Goal: Communication & Community: Answer question/provide support

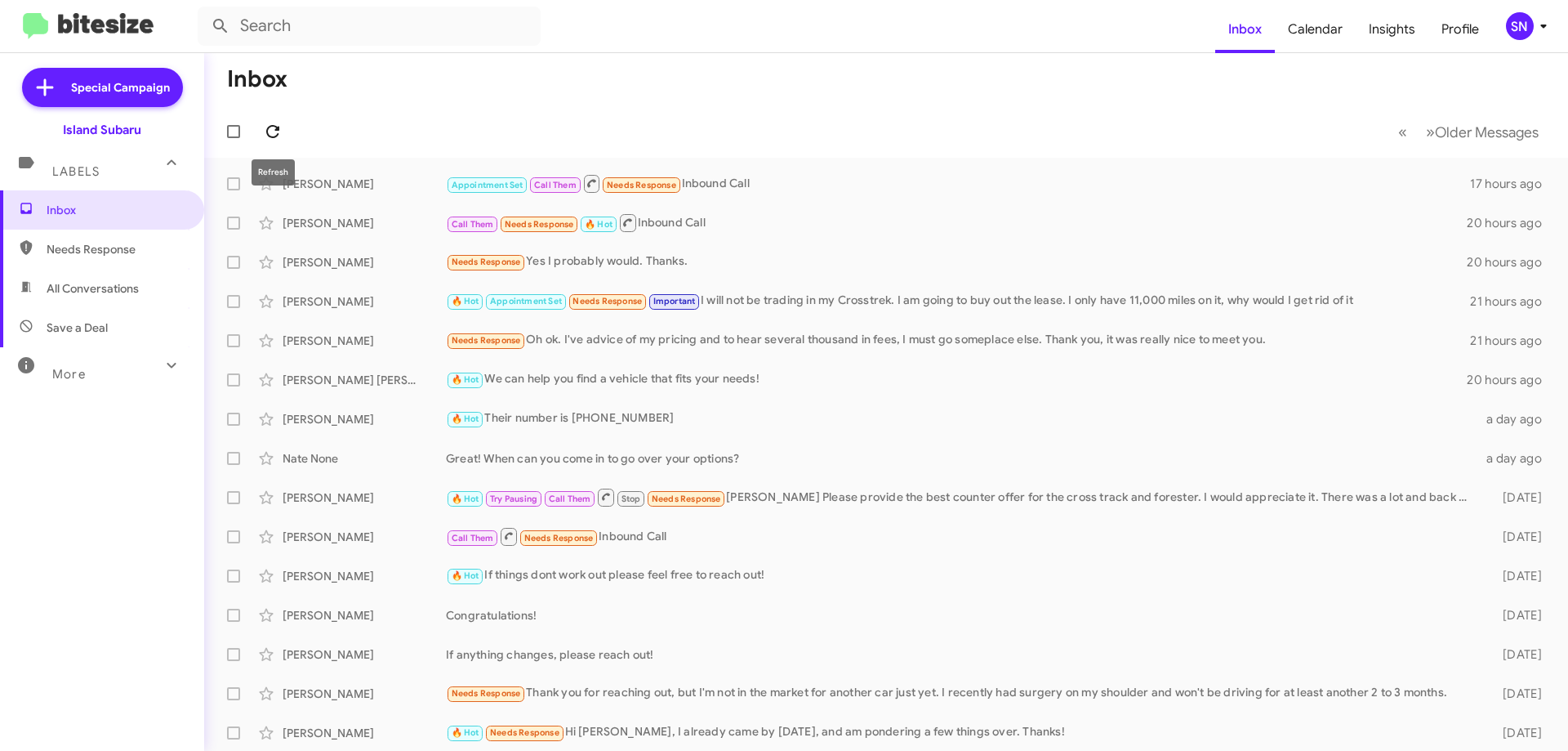
click at [265, 122] on icon at bounding box center [272, 131] width 19 height 19
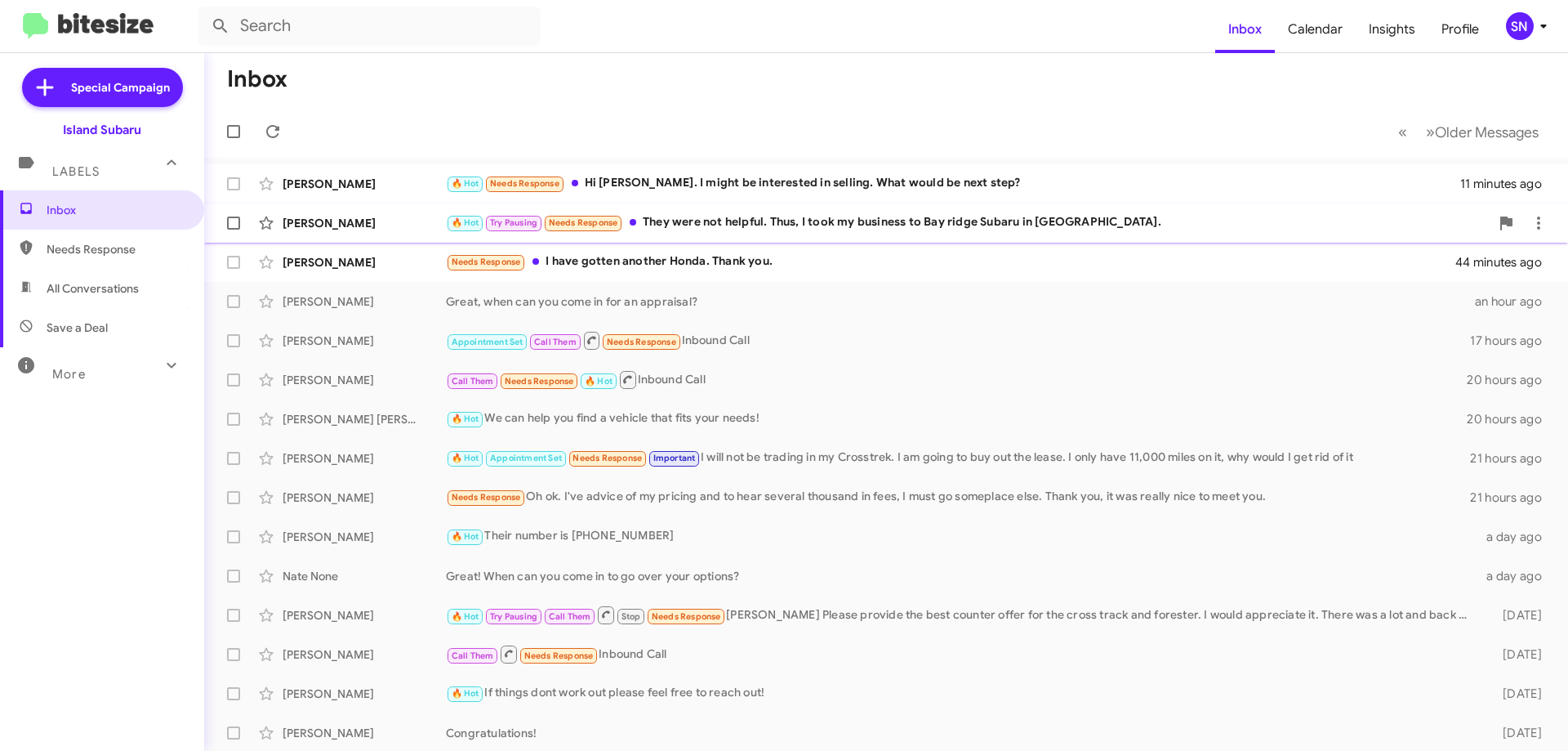
click at [846, 221] on div "🔥 Hot Try Pausing Needs Response They were not helpful. Thus, I took my busines…" at bounding box center [968, 222] width 1044 height 18
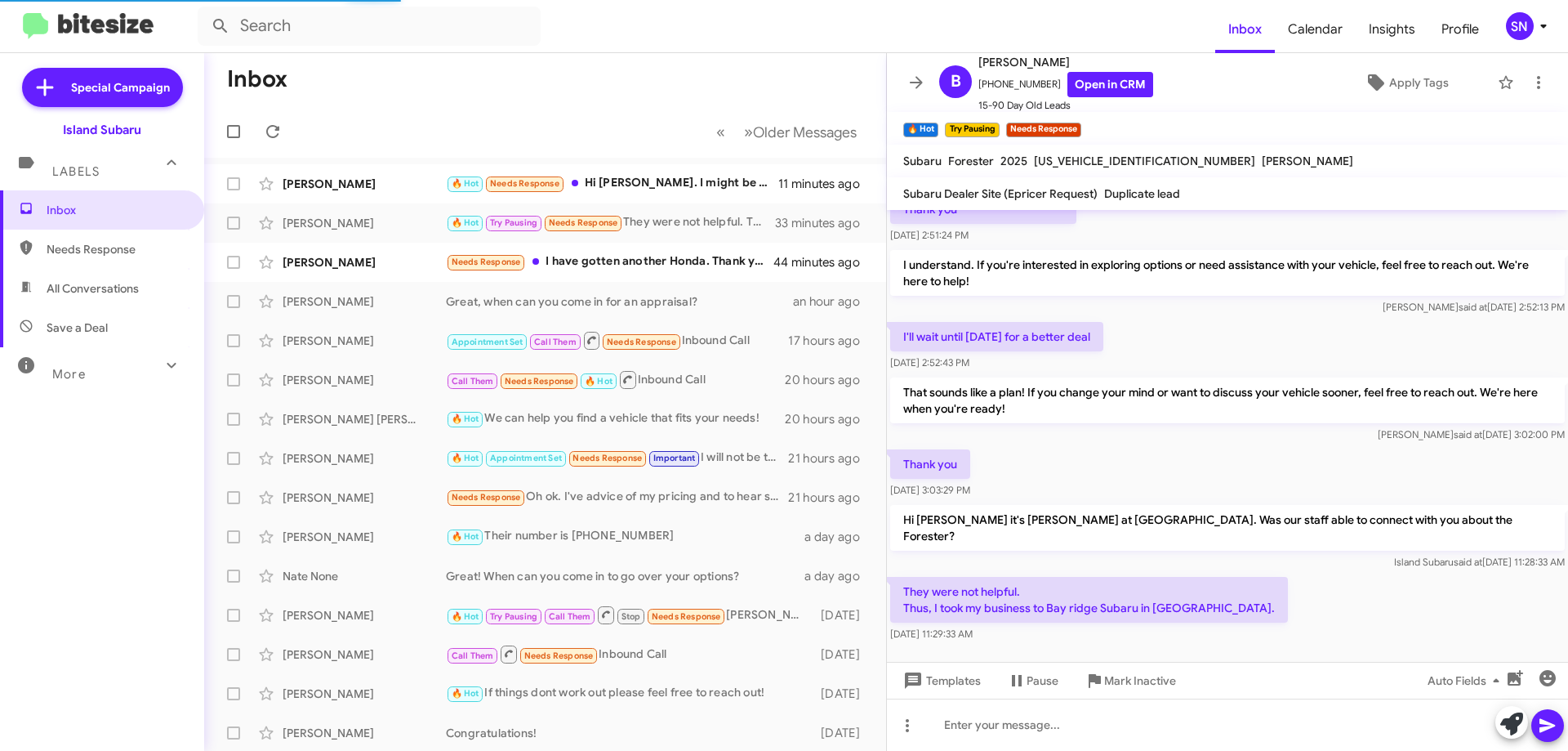
scroll to position [1150, 0]
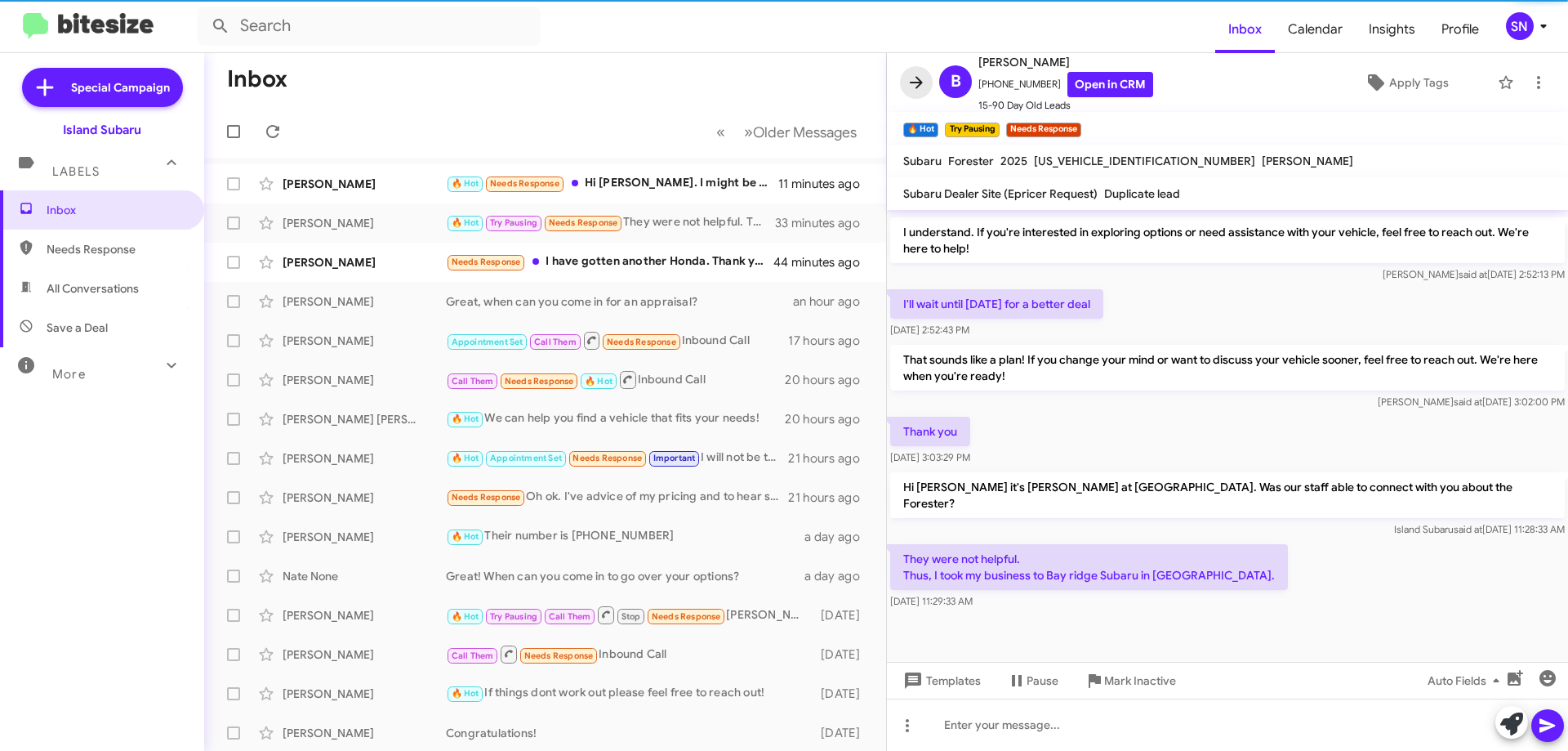
click at [922, 77] on icon at bounding box center [916, 82] width 19 height 19
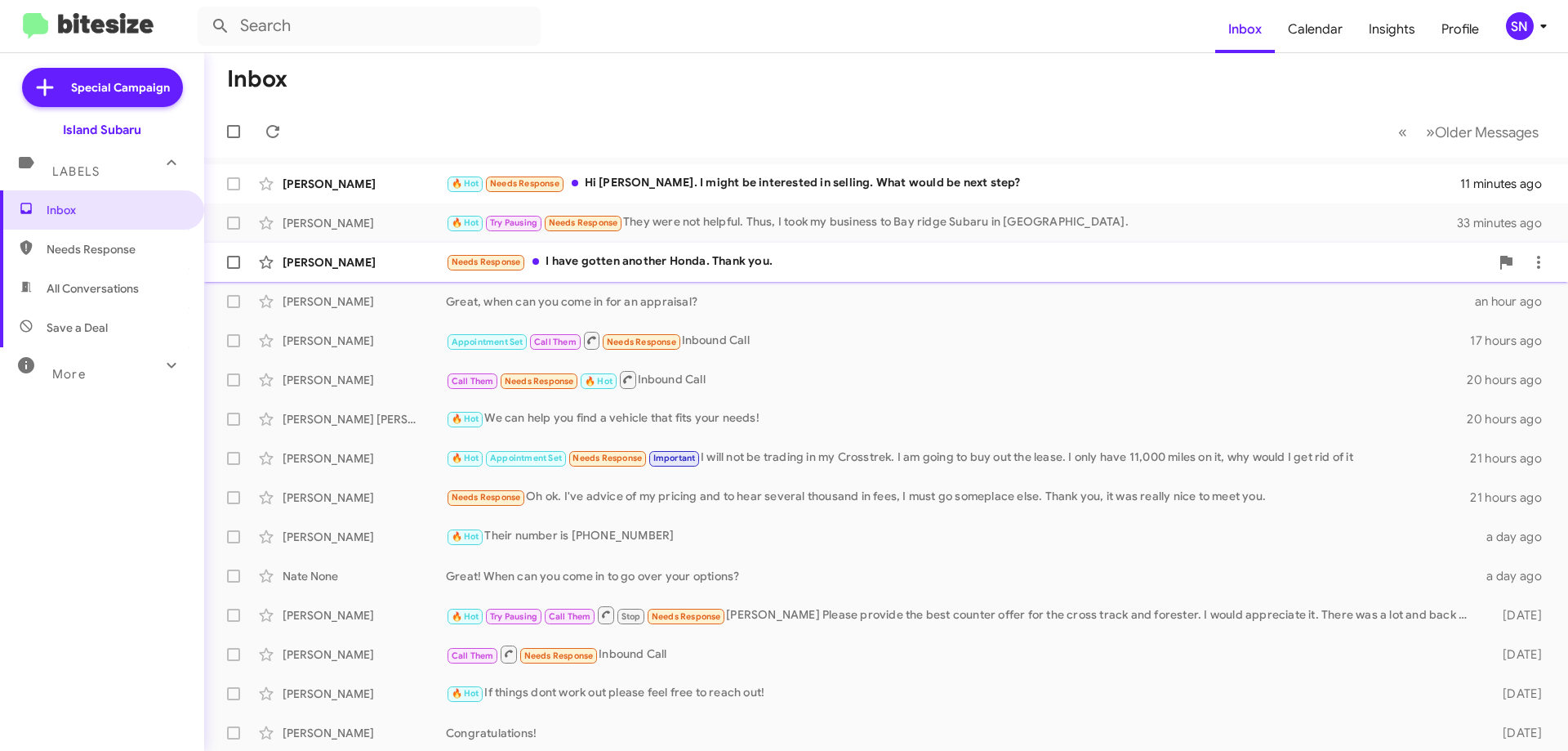
click at [794, 261] on div "Needs Response I have gotten another Honda. Thank you." at bounding box center [968, 261] width 1044 height 18
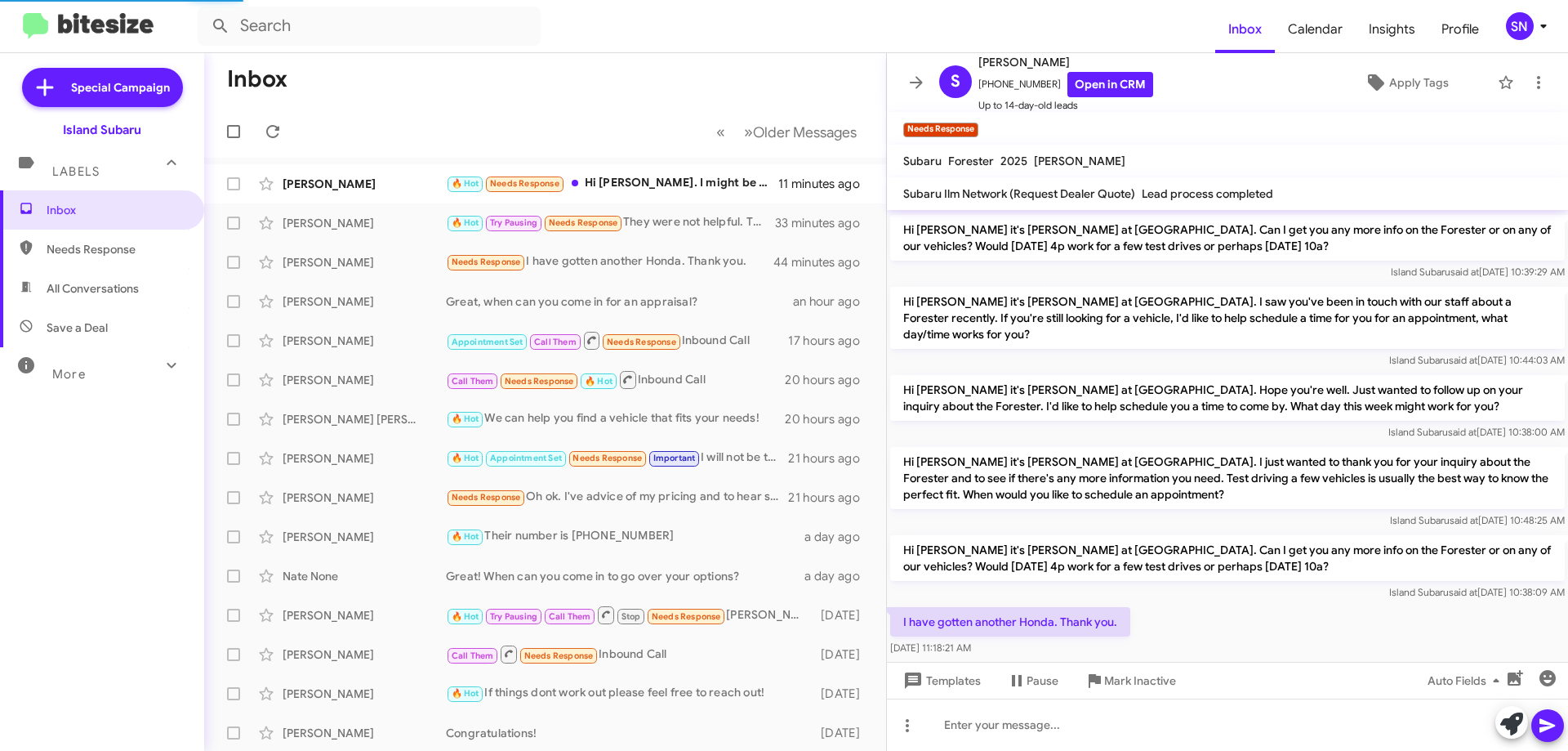
scroll to position [80, 0]
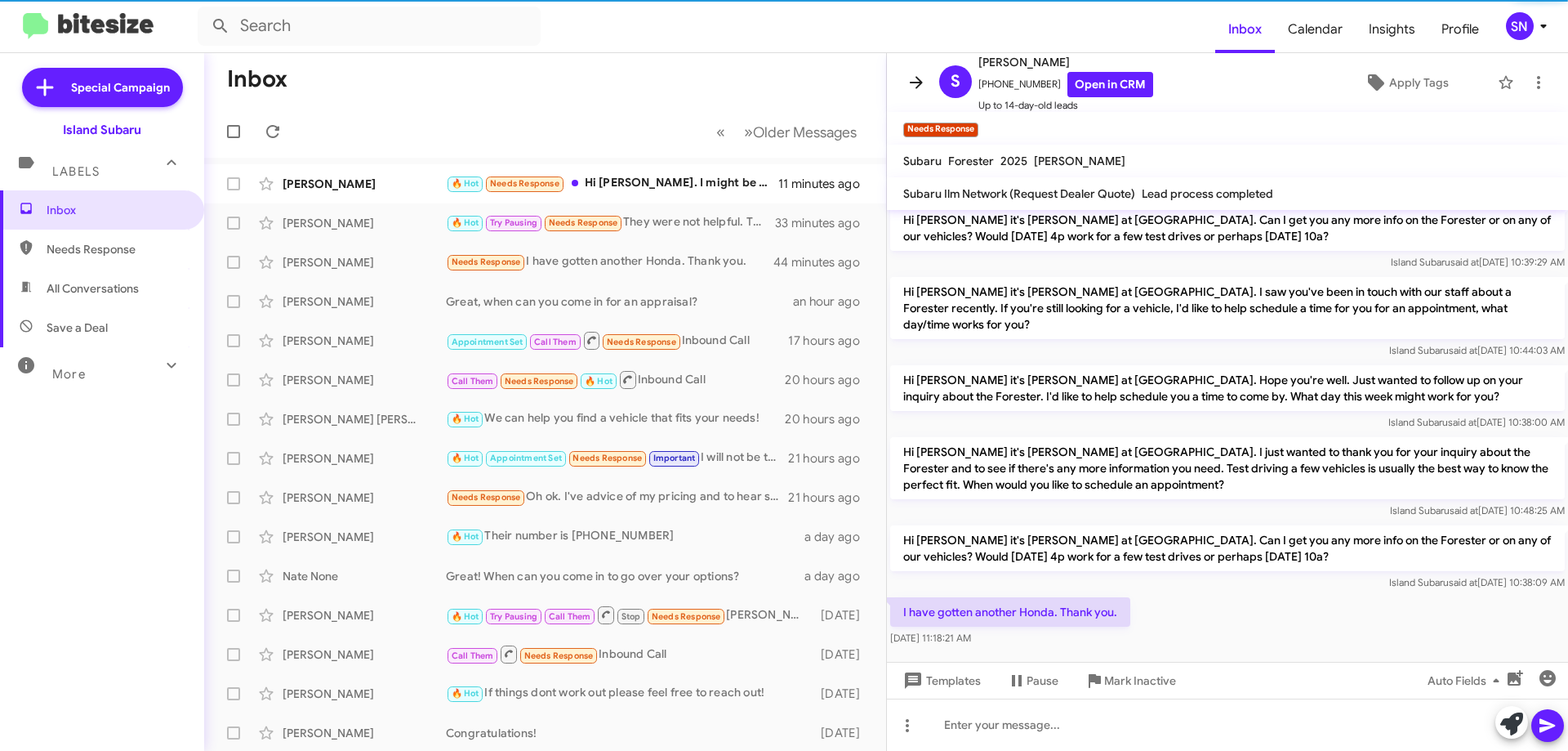
click at [910, 78] on icon at bounding box center [916, 82] width 19 height 19
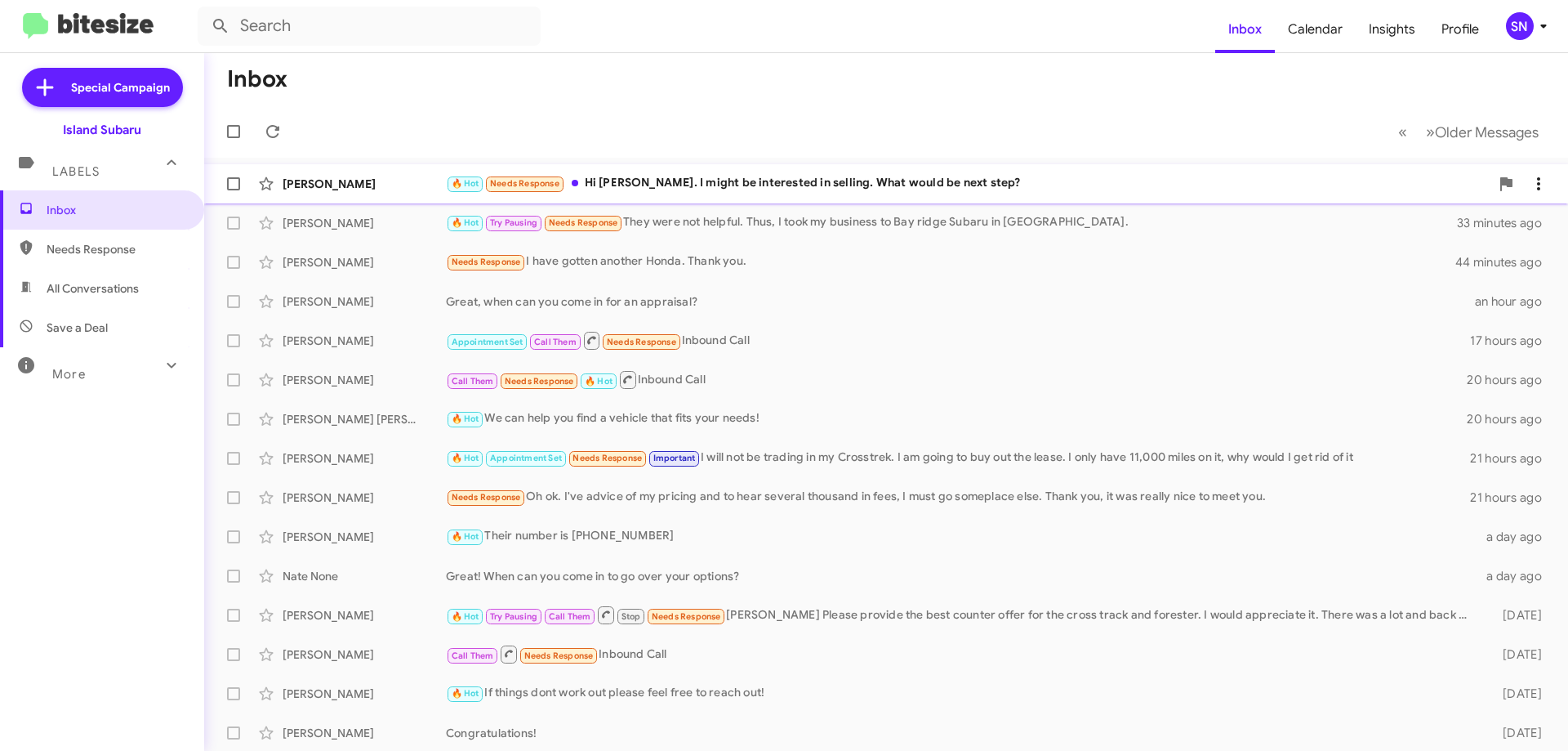
click at [844, 169] on div "[PERSON_NAME] 🔥 Hot Needs Response Hi [PERSON_NAME]. I might be interested in s…" at bounding box center [886, 183] width 1337 height 33
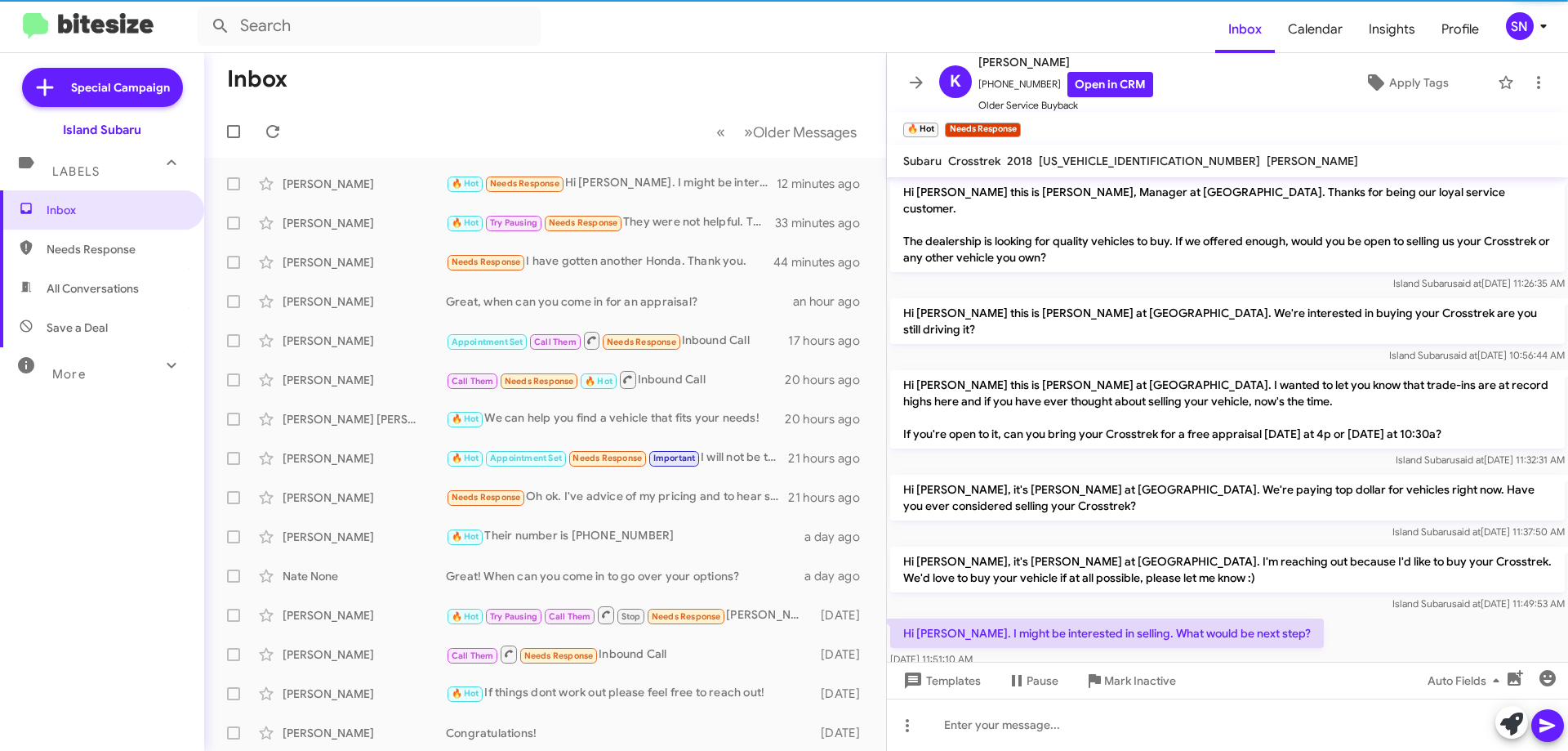
scroll to position [4, 0]
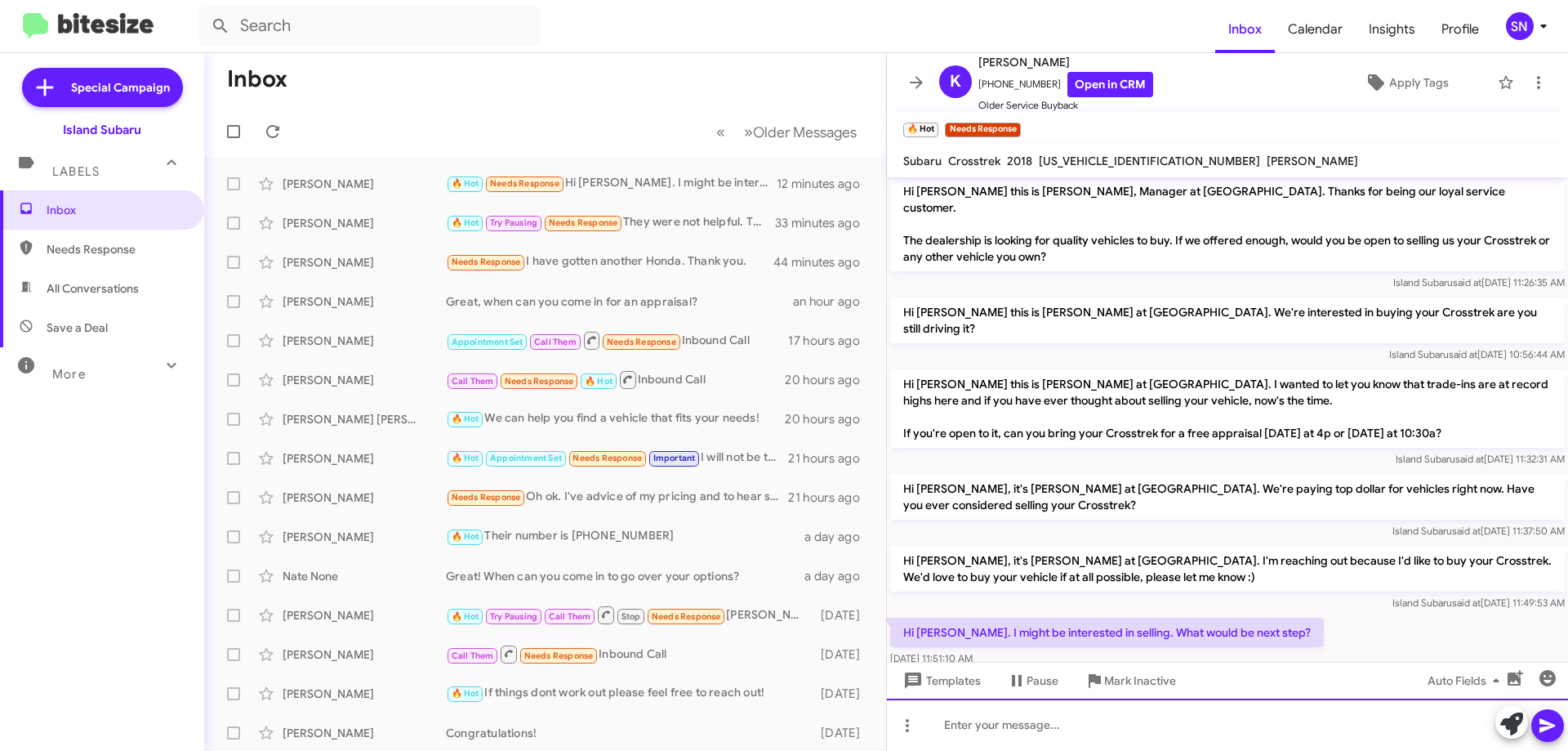
click at [1028, 728] on div at bounding box center [1227, 725] width 681 height 52
click at [1208, 738] on div "You would come to the showroom for an" at bounding box center [1227, 725] width 681 height 52
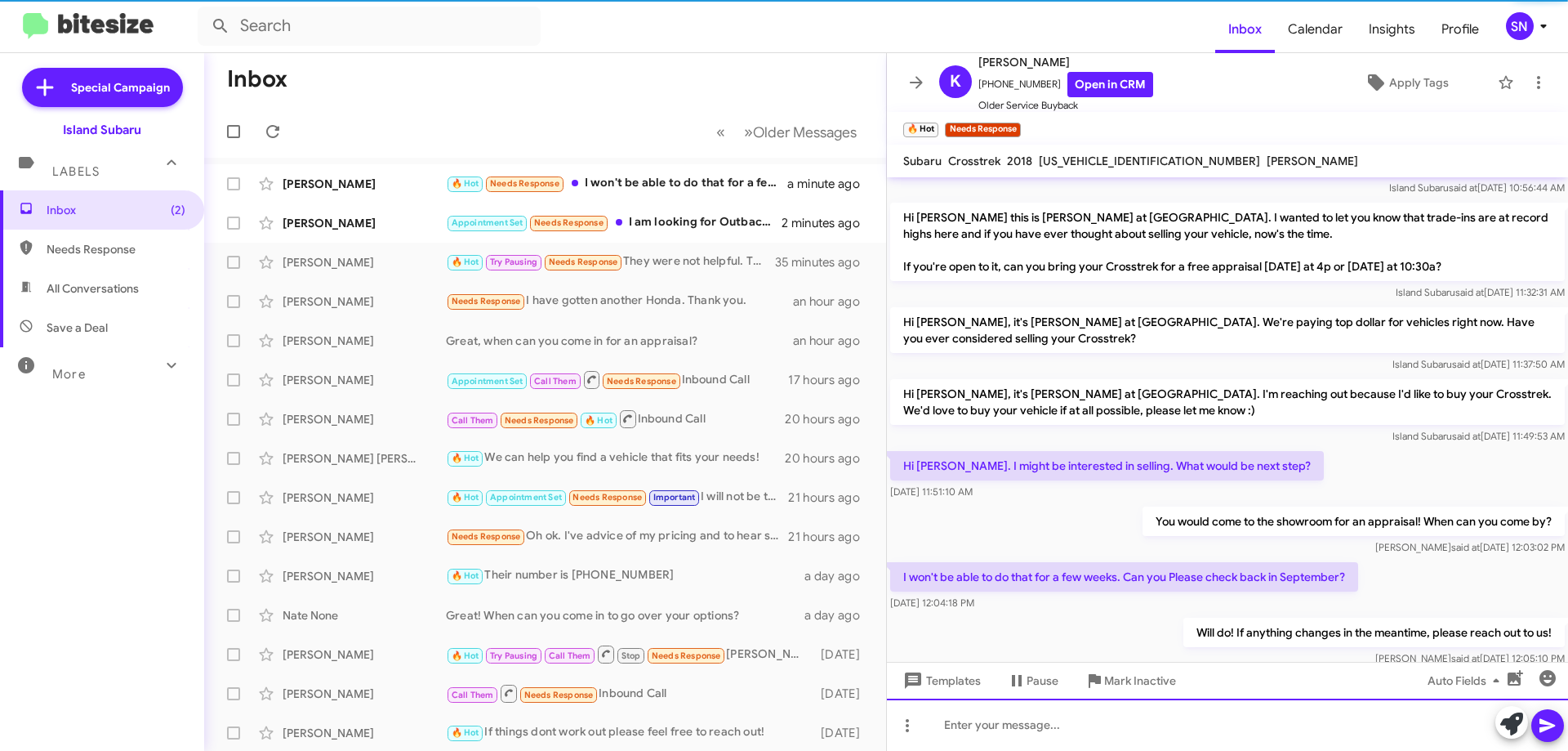
scroll to position [183, 0]
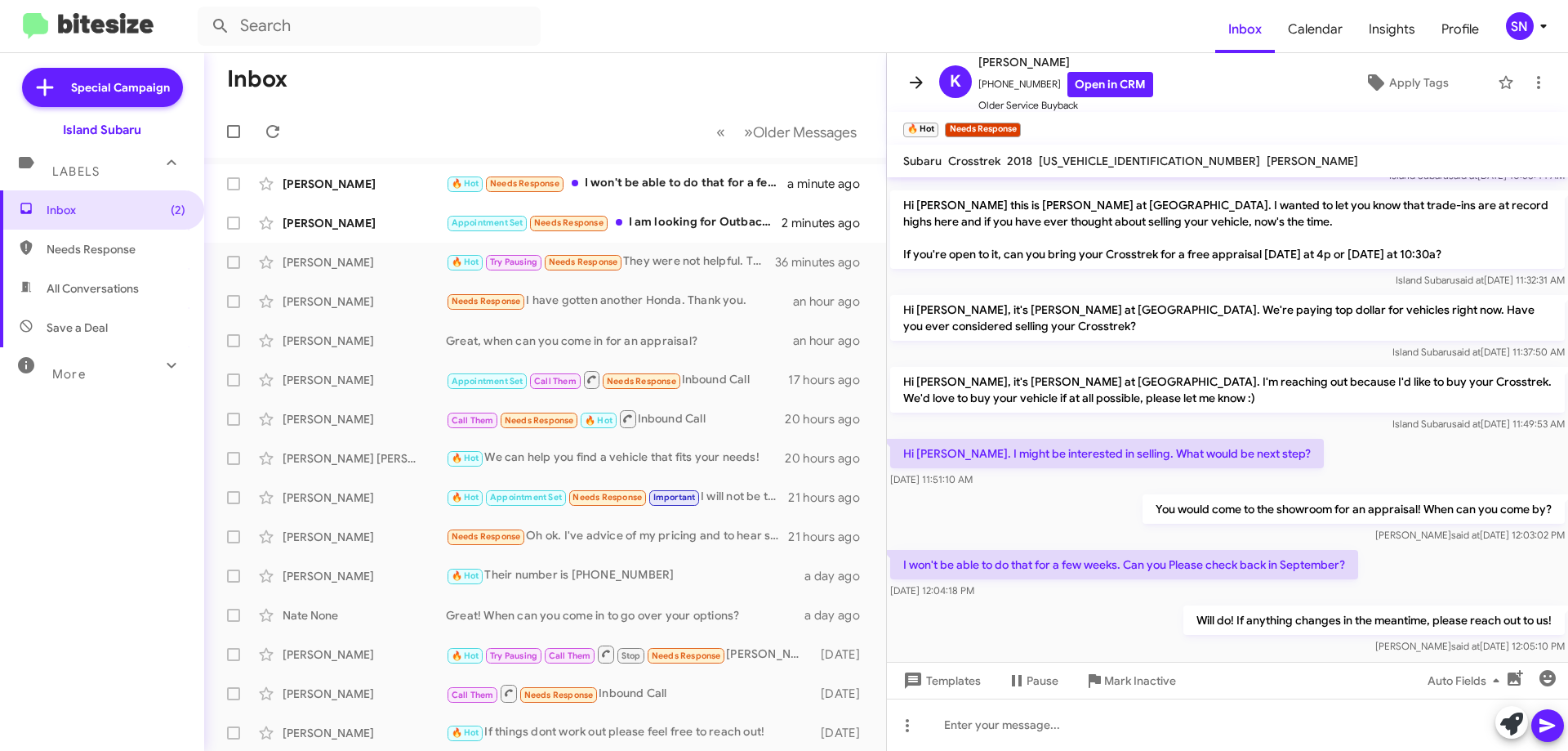
click at [920, 84] on icon at bounding box center [917, 82] width 14 height 13
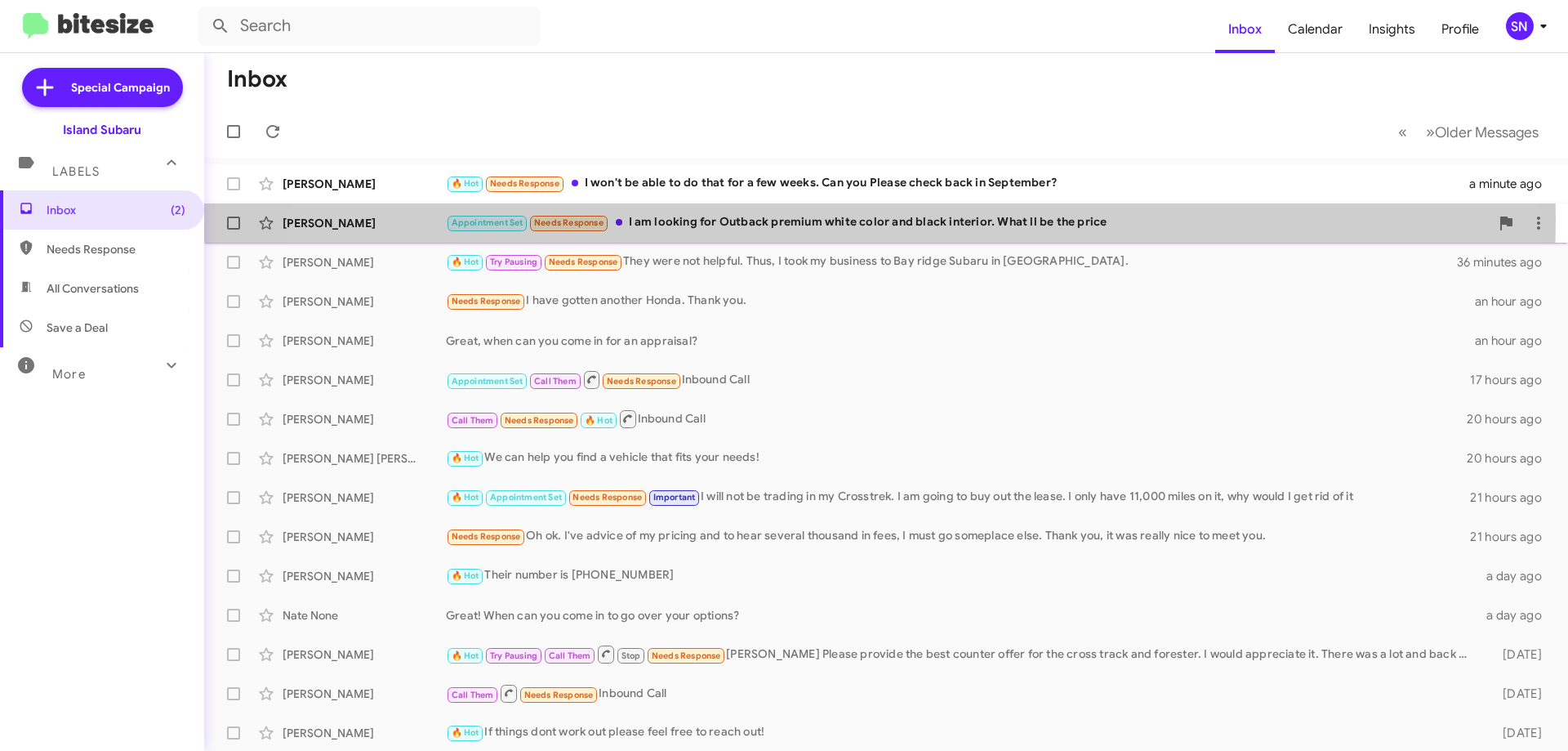
click at [820, 219] on div "Appointment Set Needs Response I am looking for Outback premium white color and…" at bounding box center [968, 222] width 1044 height 18
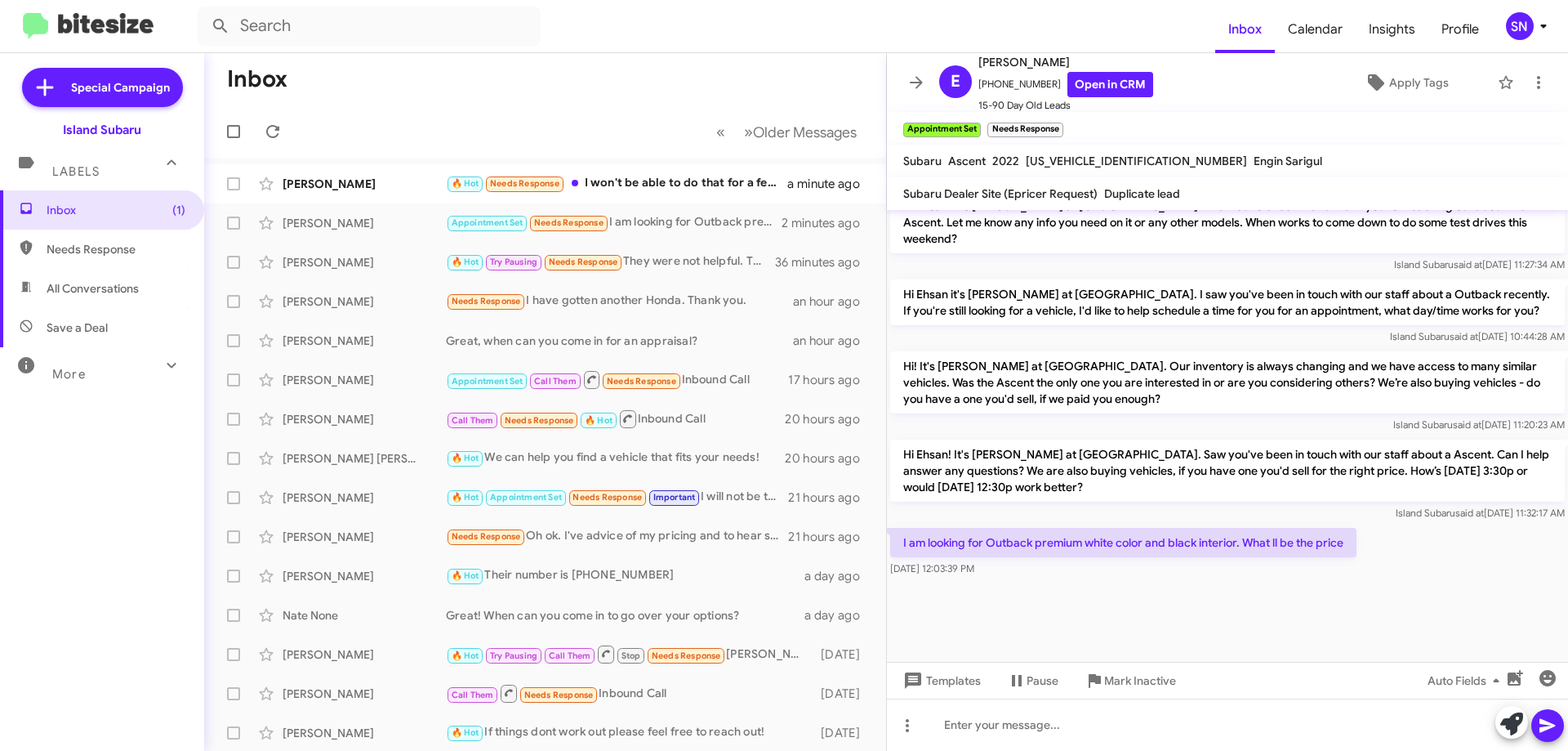
scroll to position [1443, 0]
drag, startPoint x: 1038, startPoint y: 80, endPoint x: 986, endPoint y: 81, distance: 52.0
click at [986, 81] on span "[PHONE_NUMBER] Open in CRM" at bounding box center [1065, 84] width 175 height 25
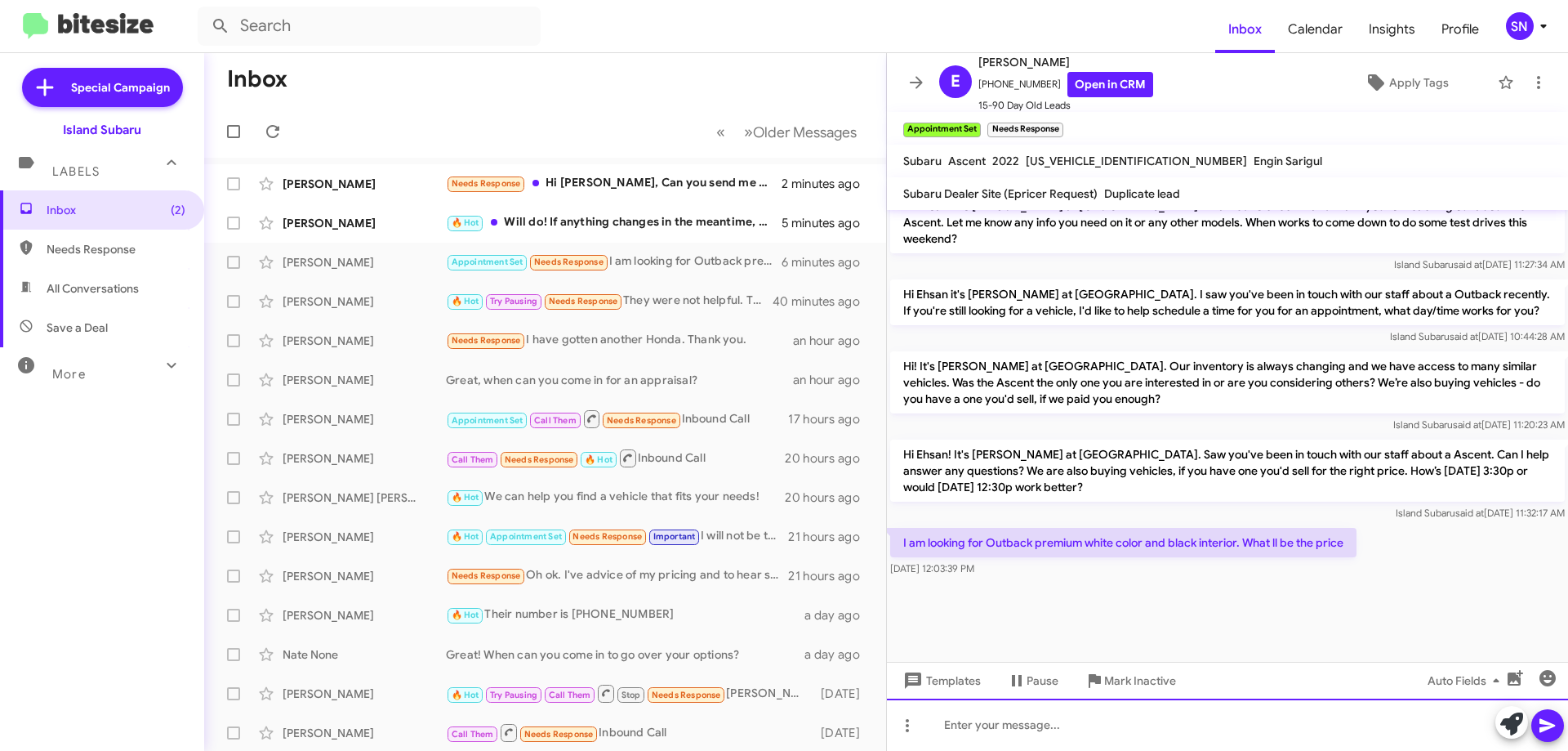
click at [1034, 731] on div at bounding box center [1227, 725] width 681 height 52
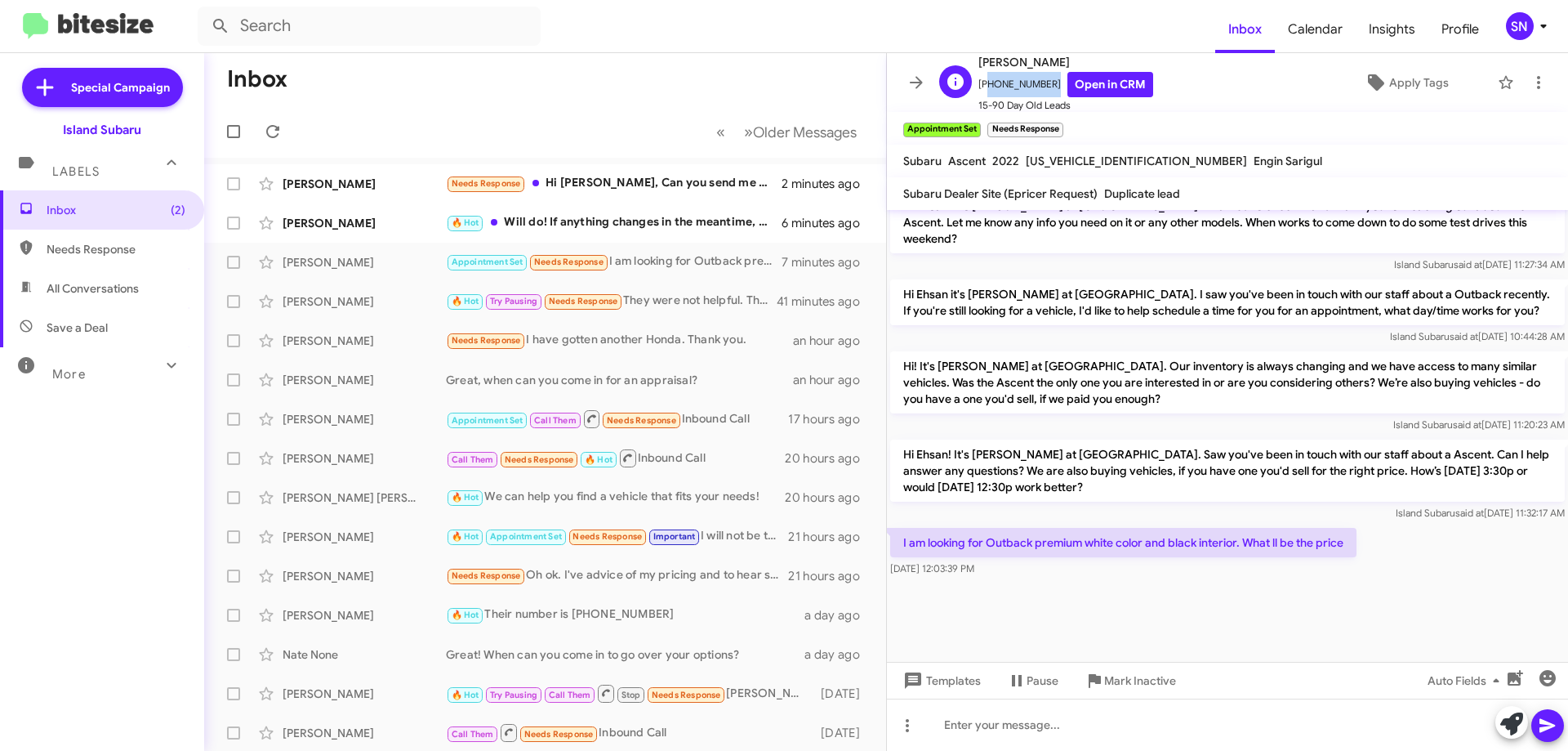
drag, startPoint x: 1040, startPoint y: 82, endPoint x: 985, endPoint y: 87, distance: 55.2
click at [985, 87] on span "[PHONE_NUMBER] Open in CRM" at bounding box center [1065, 84] width 175 height 25
copy span "15162882823"
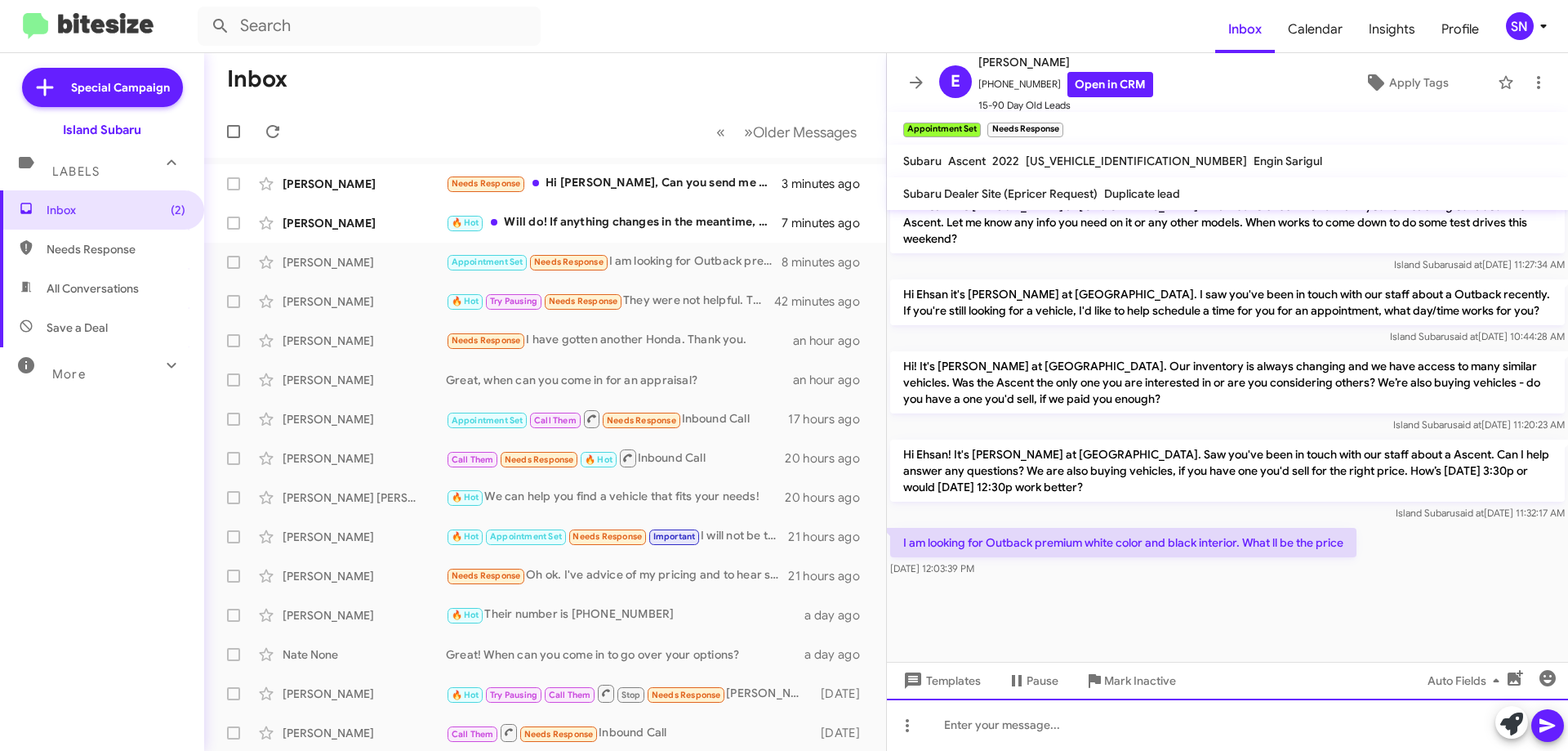
click at [991, 727] on div at bounding box center [1227, 725] width 681 height 52
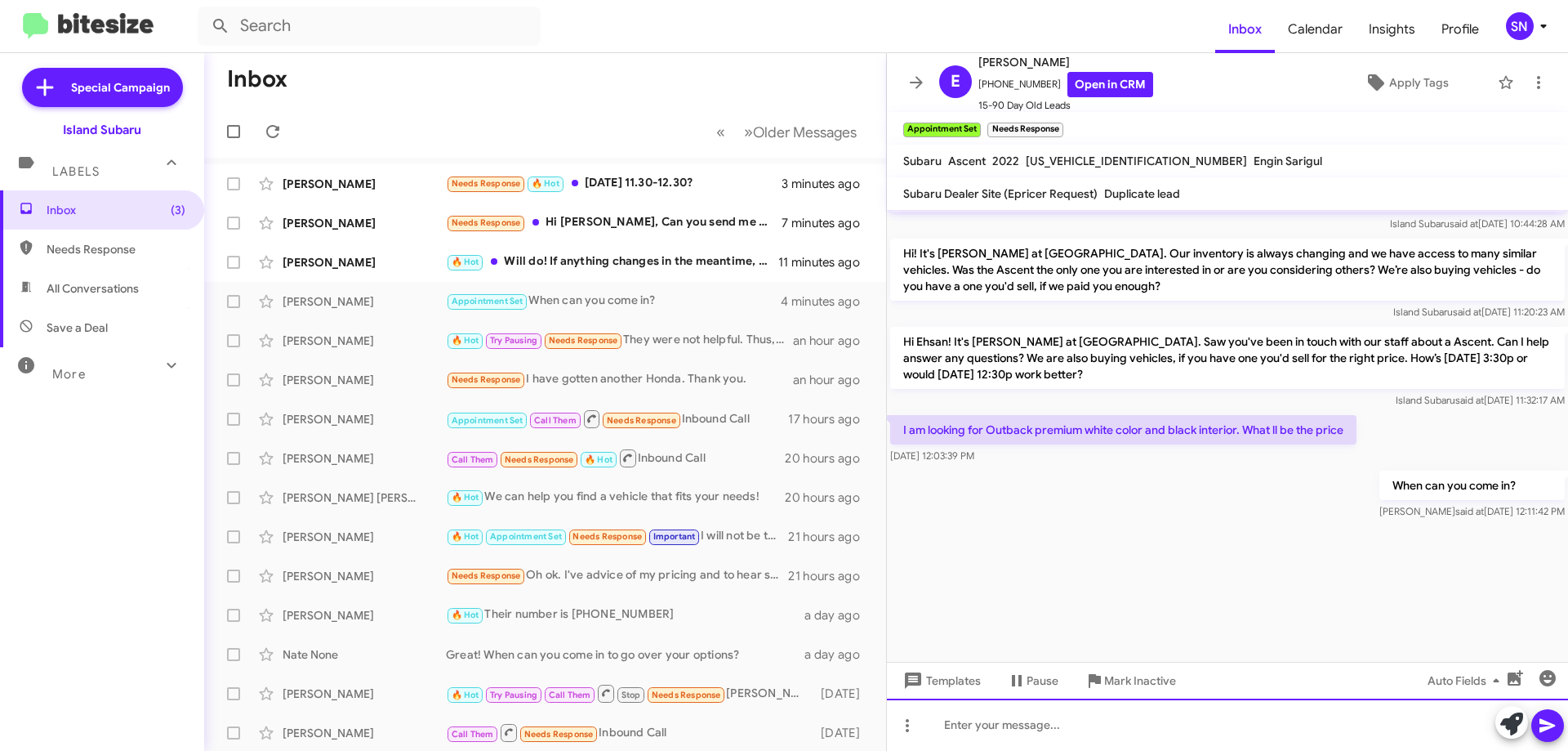
scroll to position [2776, 0]
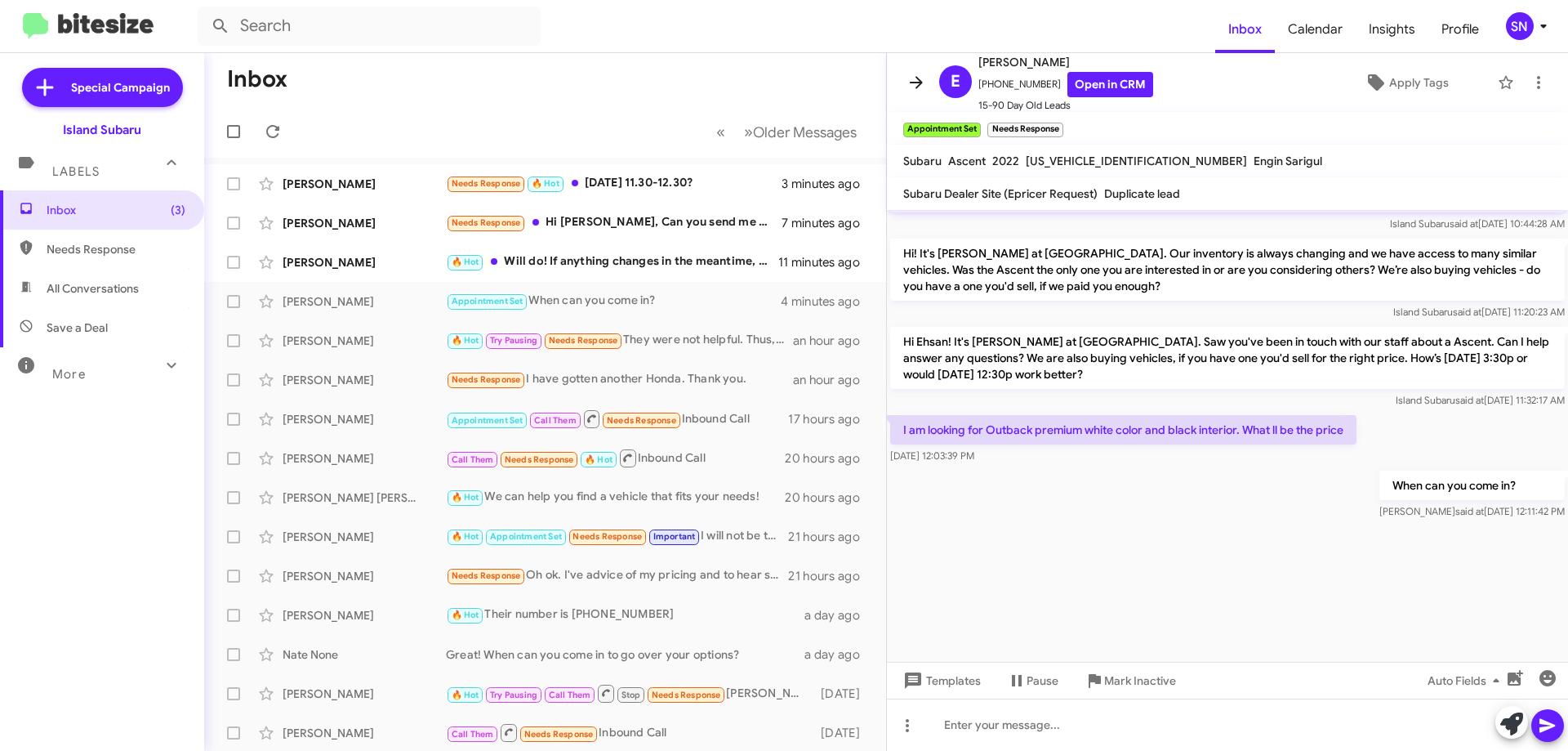
click at [923, 82] on icon at bounding box center [916, 82] width 19 height 19
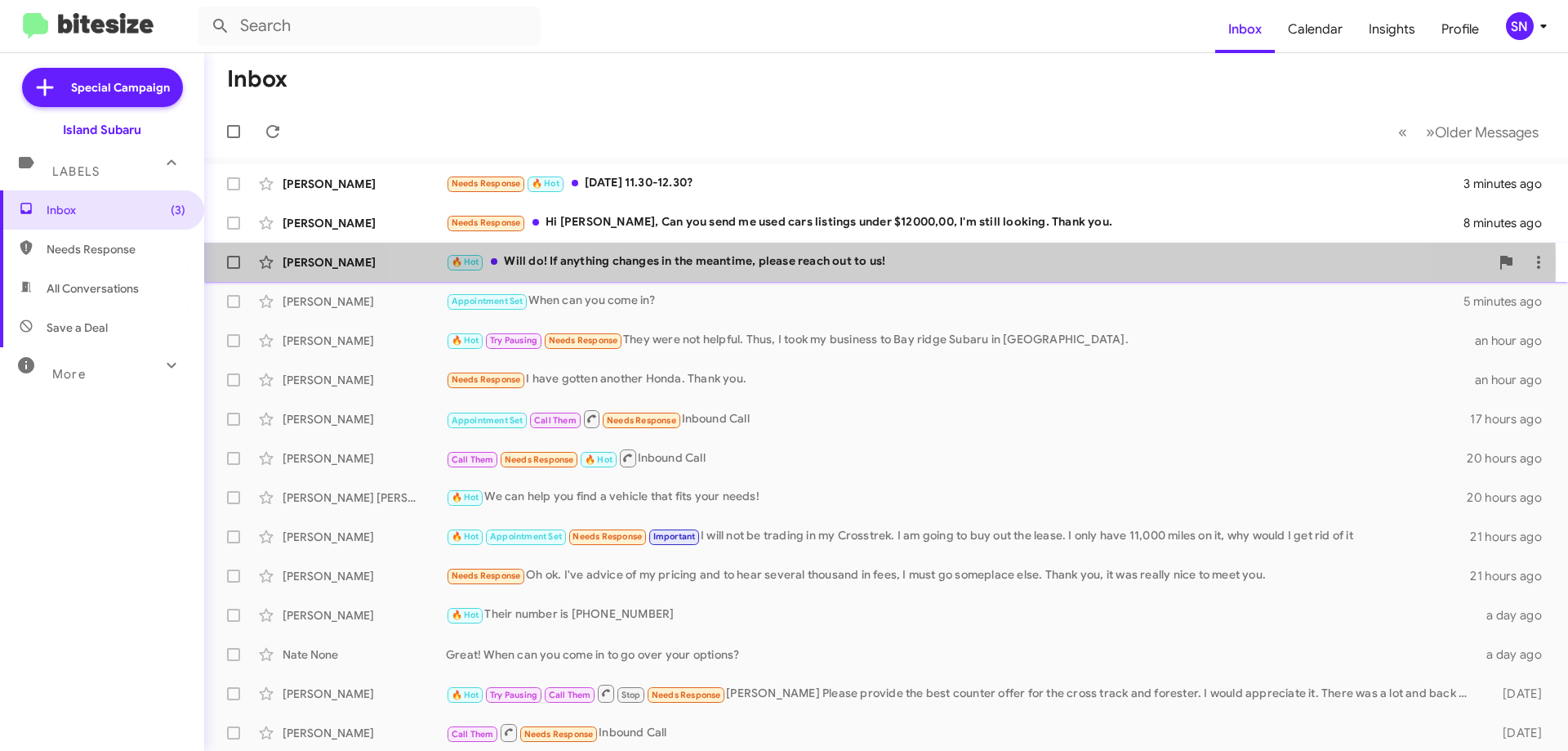
click at [867, 264] on div "🔥 Hot Will do! If anything changes in the meantime, please reach out to us!" at bounding box center [968, 261] width 1044 height 18
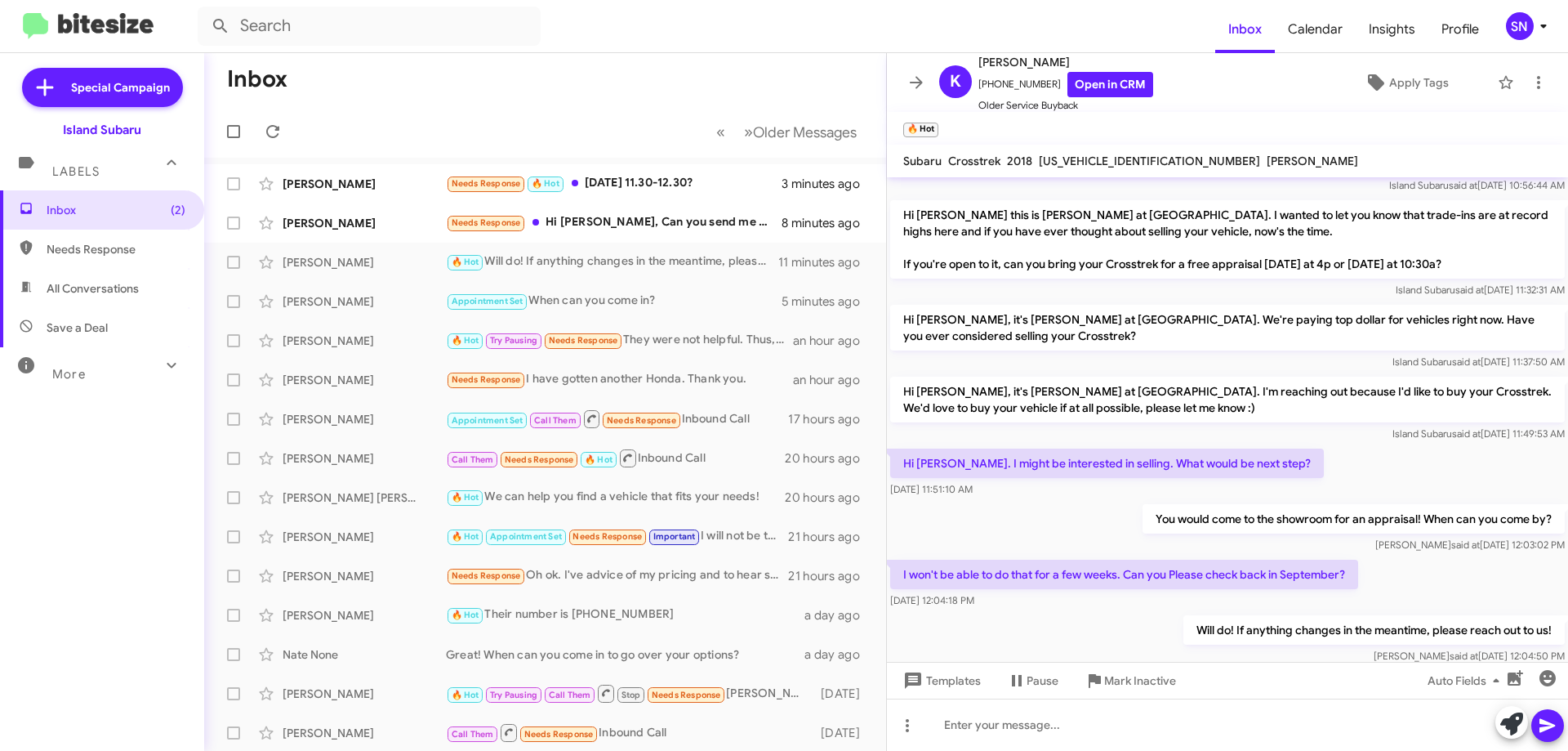
scroll to position [183, 0]
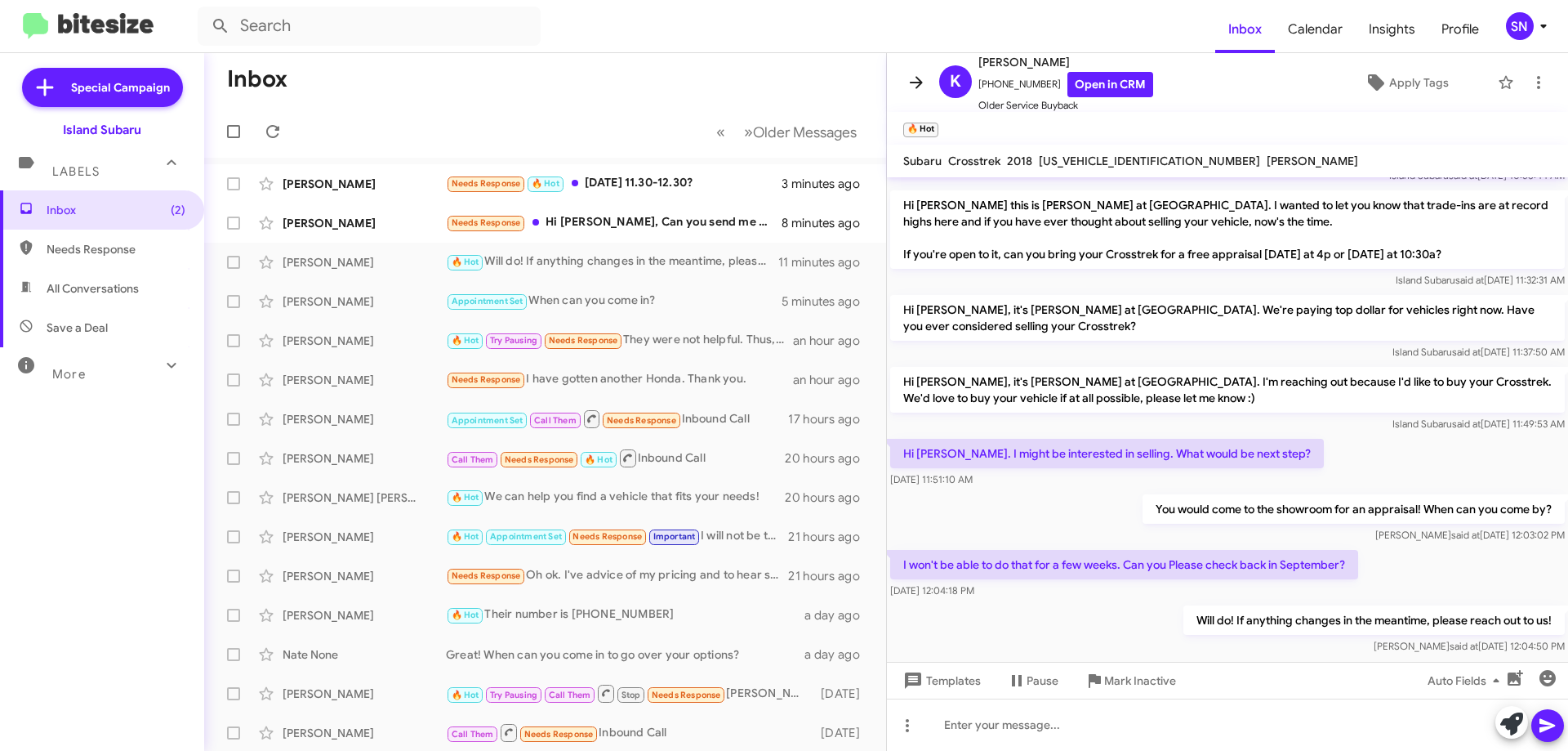
click at [919, 76] on icon at bounding box center [916, 82] width 19 height 19
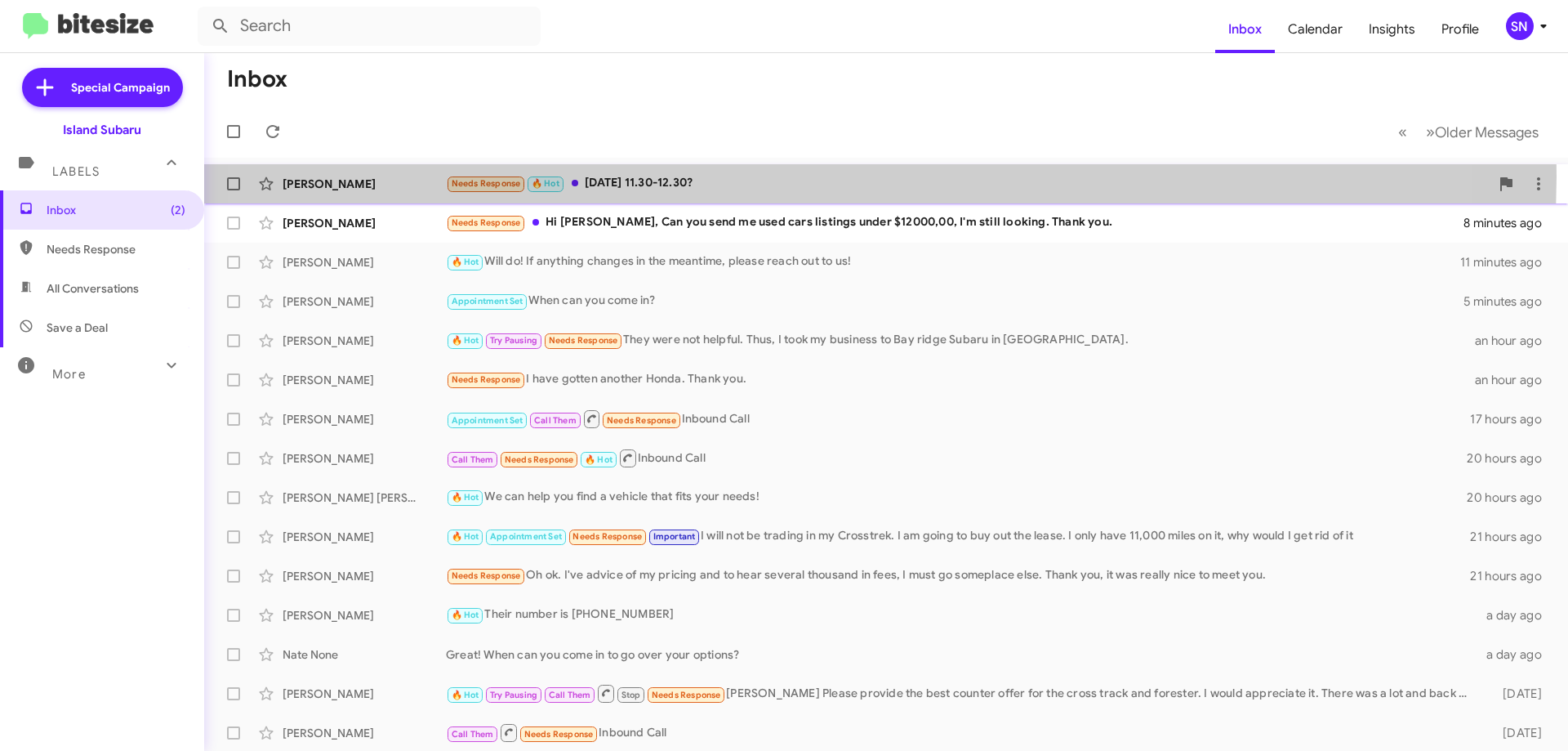
click at [788, 177] on div "Needs Response 🔥 Hot [DATE] 11.30-12.30?" at bounding box center [968, 182] width 1044 height 18
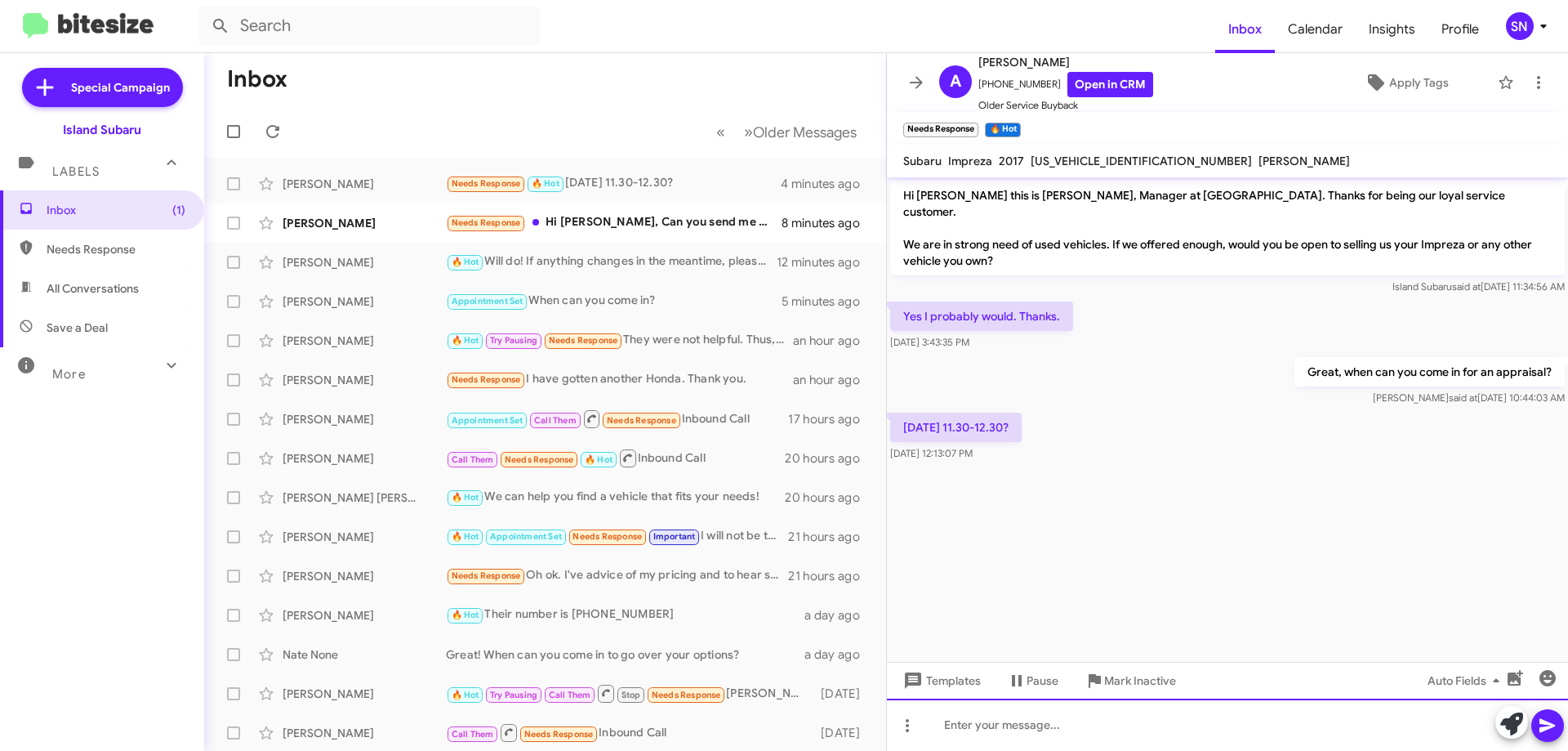
click at [1002, 732] on div at bounding box center [1227, 725] width 681 height 52
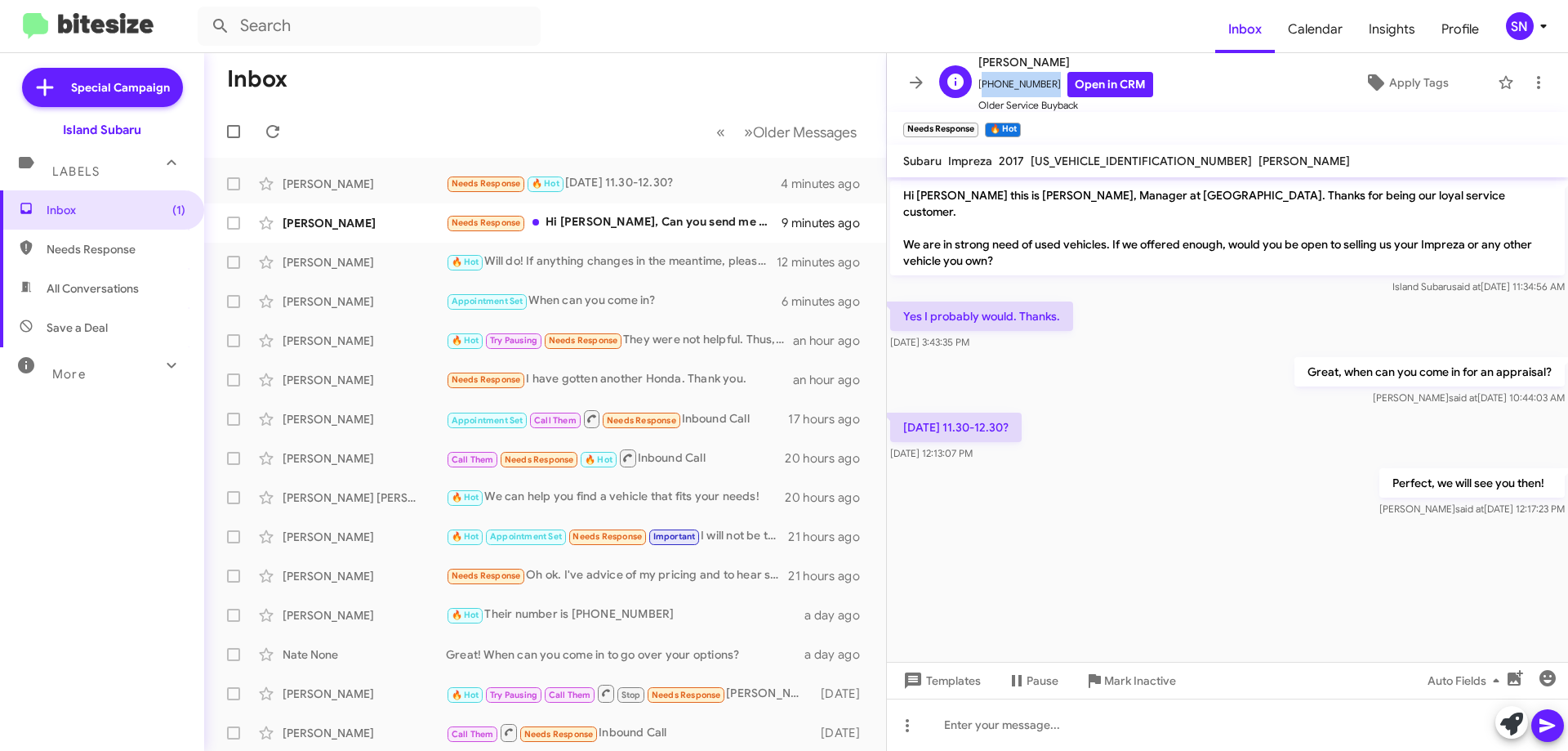
drag, startPoint x: 1041, startPoint y: 81, endPoint x: 980, endPoint y: 83, distance: 61.0
click at [980, 83] on span "[PHONE_NUMBER] Open in CRM" at bounding box center [1065, 84] width 175 height 25
copy span "[PHONE_NUMBER]"
click at [919, 71] on button at bounding box center [917, 83] width 33 height 33
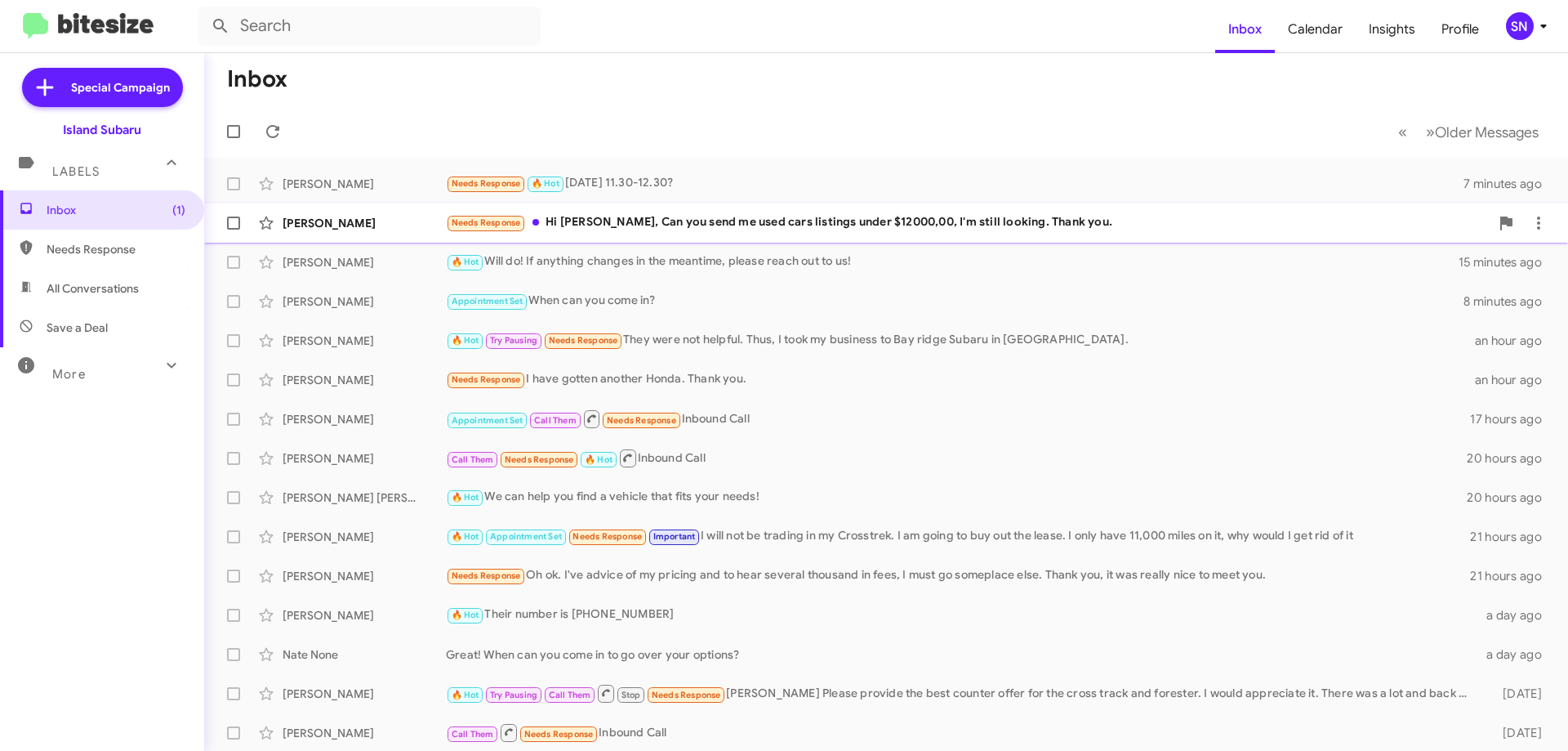
click at [770, 227] on div "Needs Response Hi [PERSON_NAME], Can you send me used cars listings under $1200…" at bounding box center [968, 222] width 1044 height 18
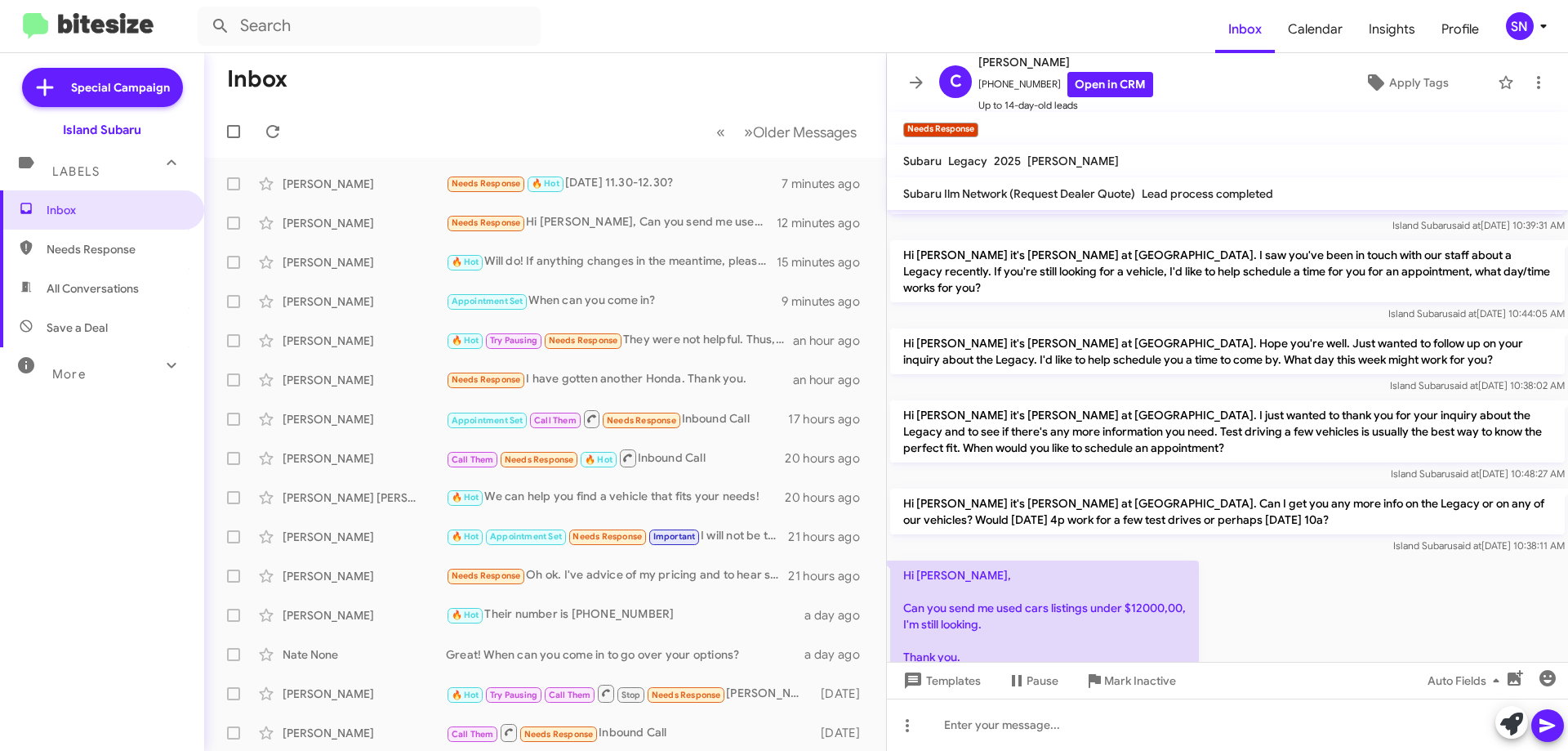
scroll to position [352, 0]
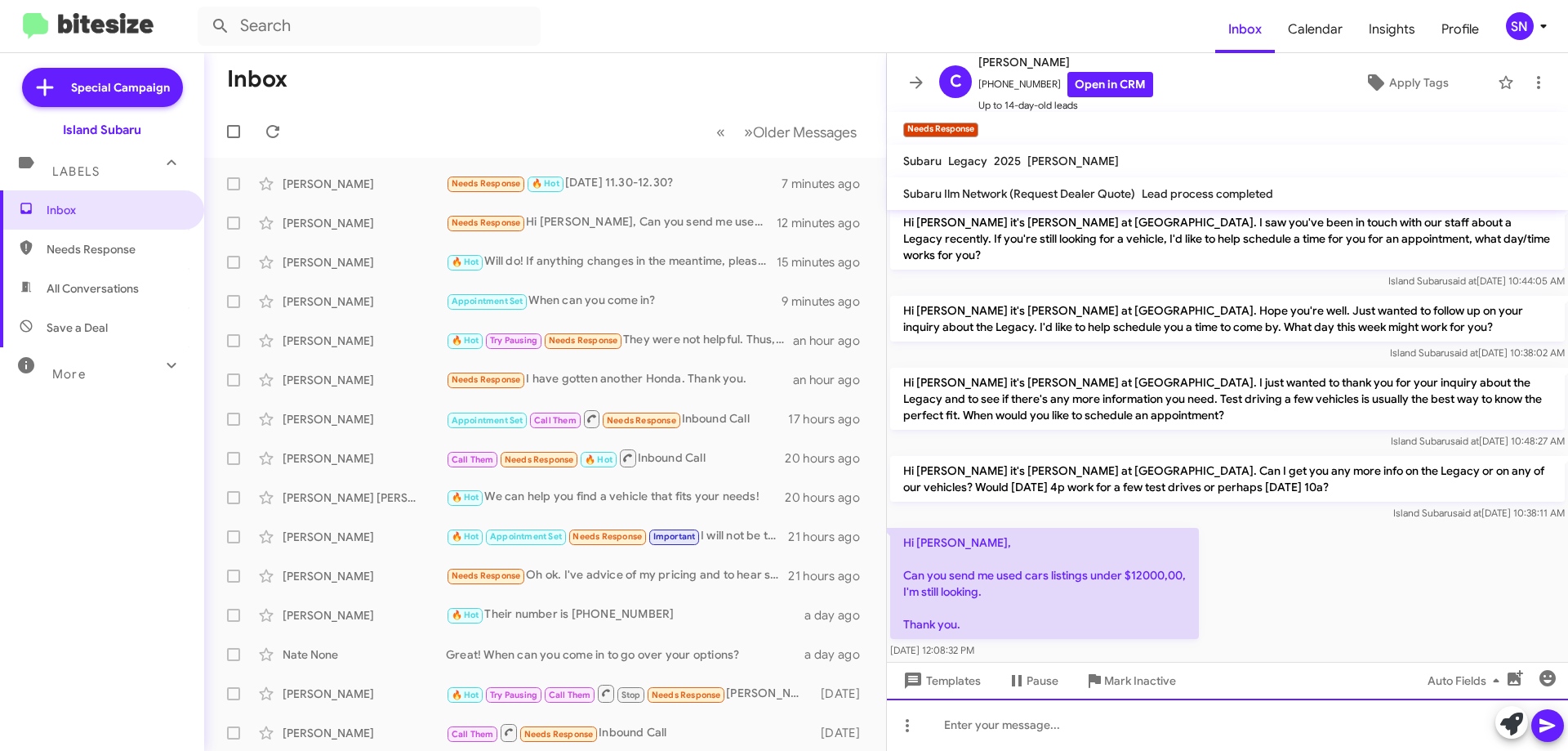
paste div
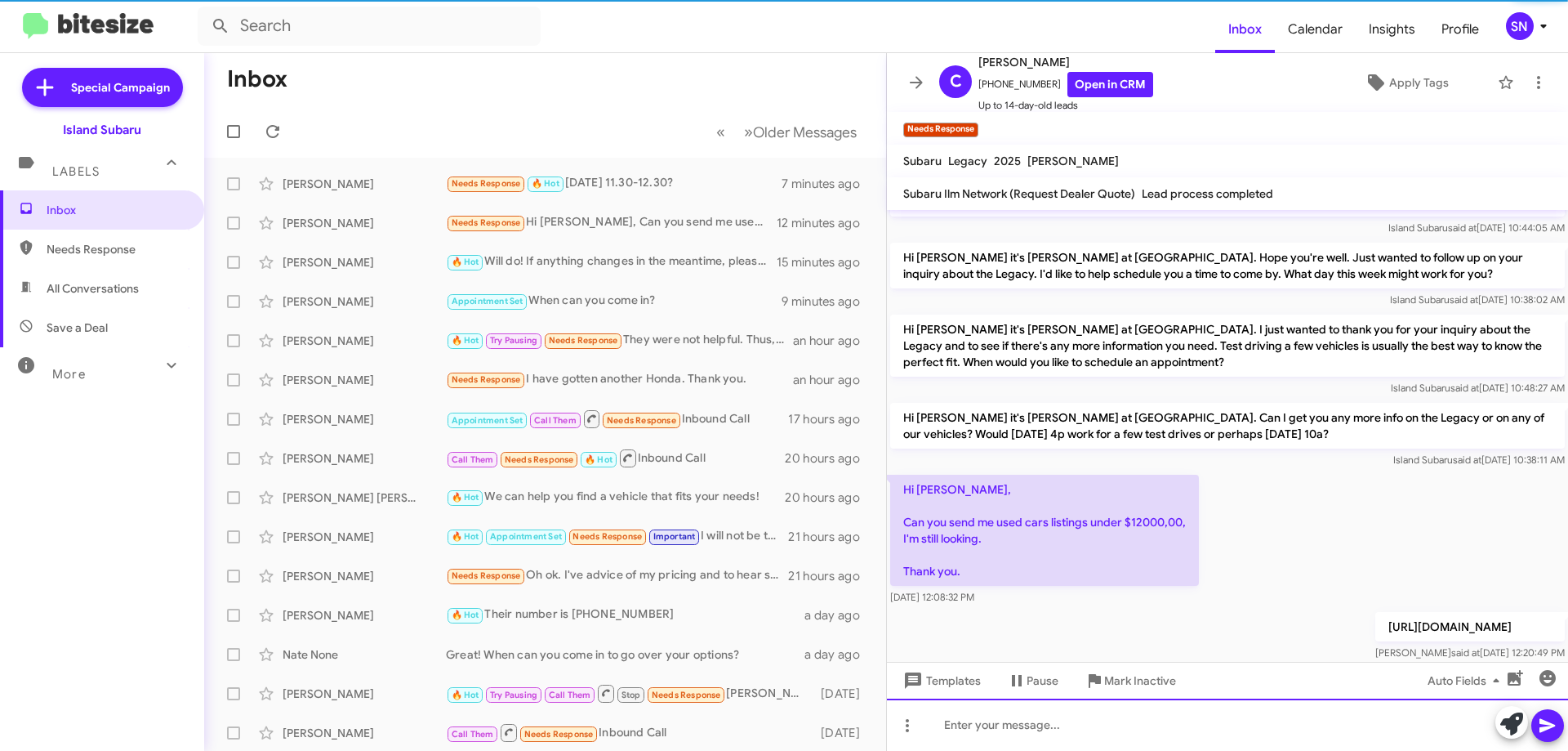
scroll to position [412, 0]
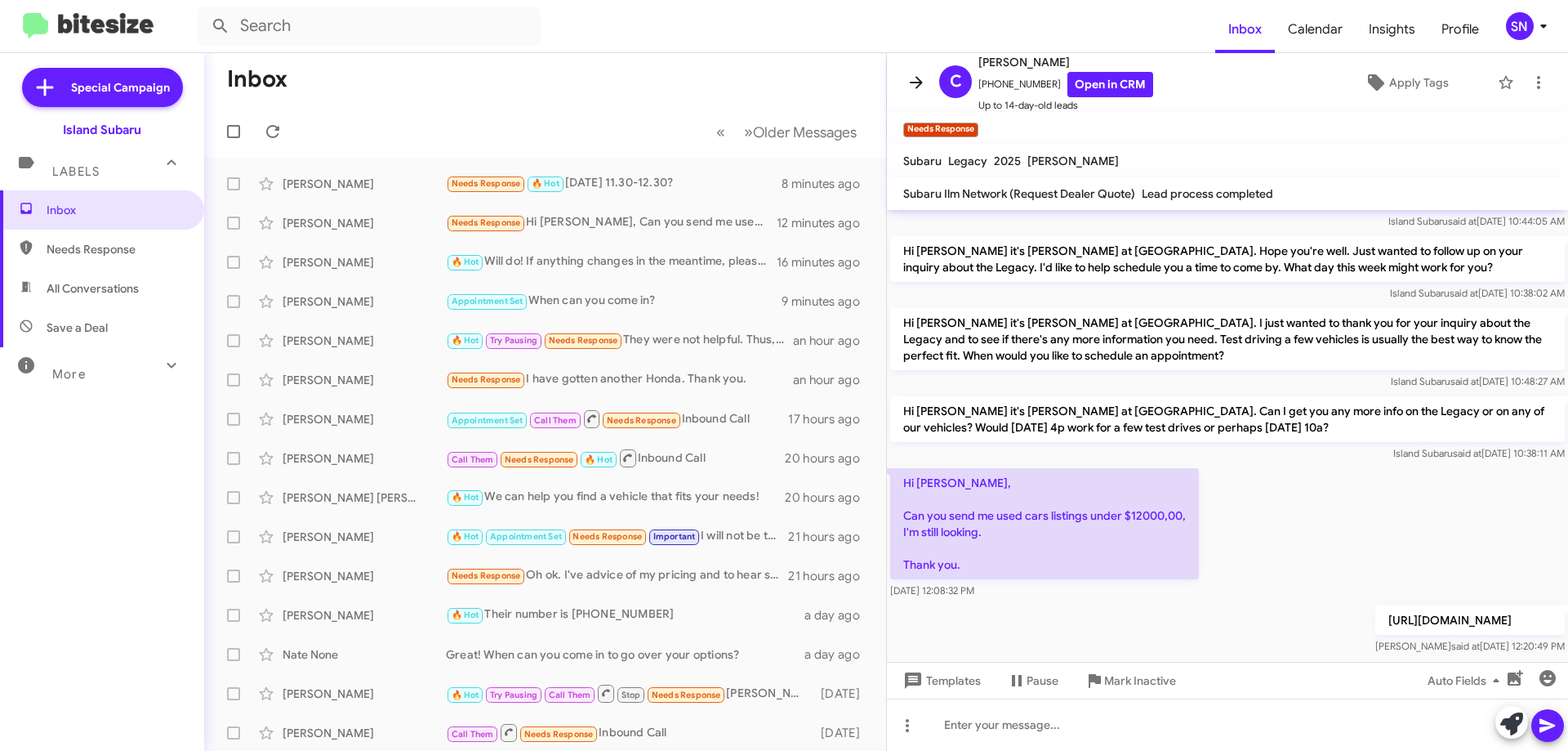
click at [913, 84] on icon at bounding box center [916, 82] width 19 height 19
